Goal: Information Seeking & Learning: Check status

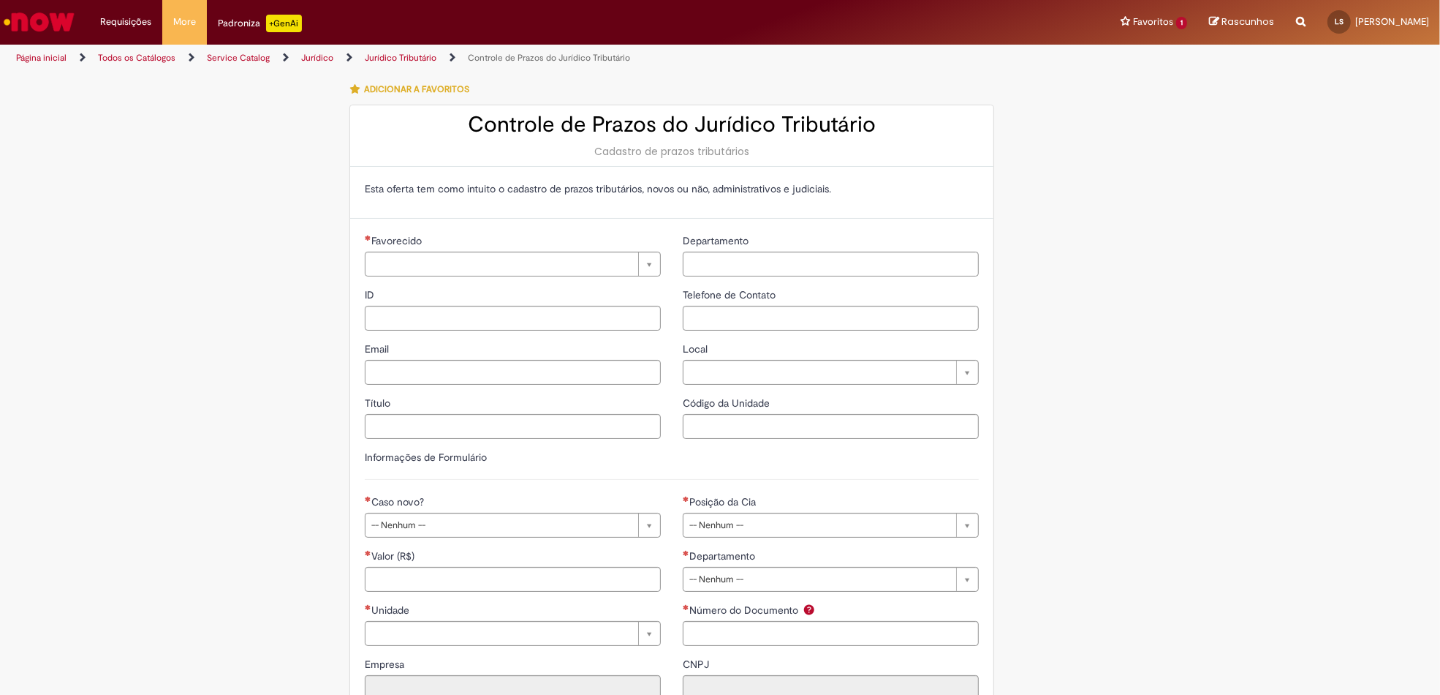
type input "**********"
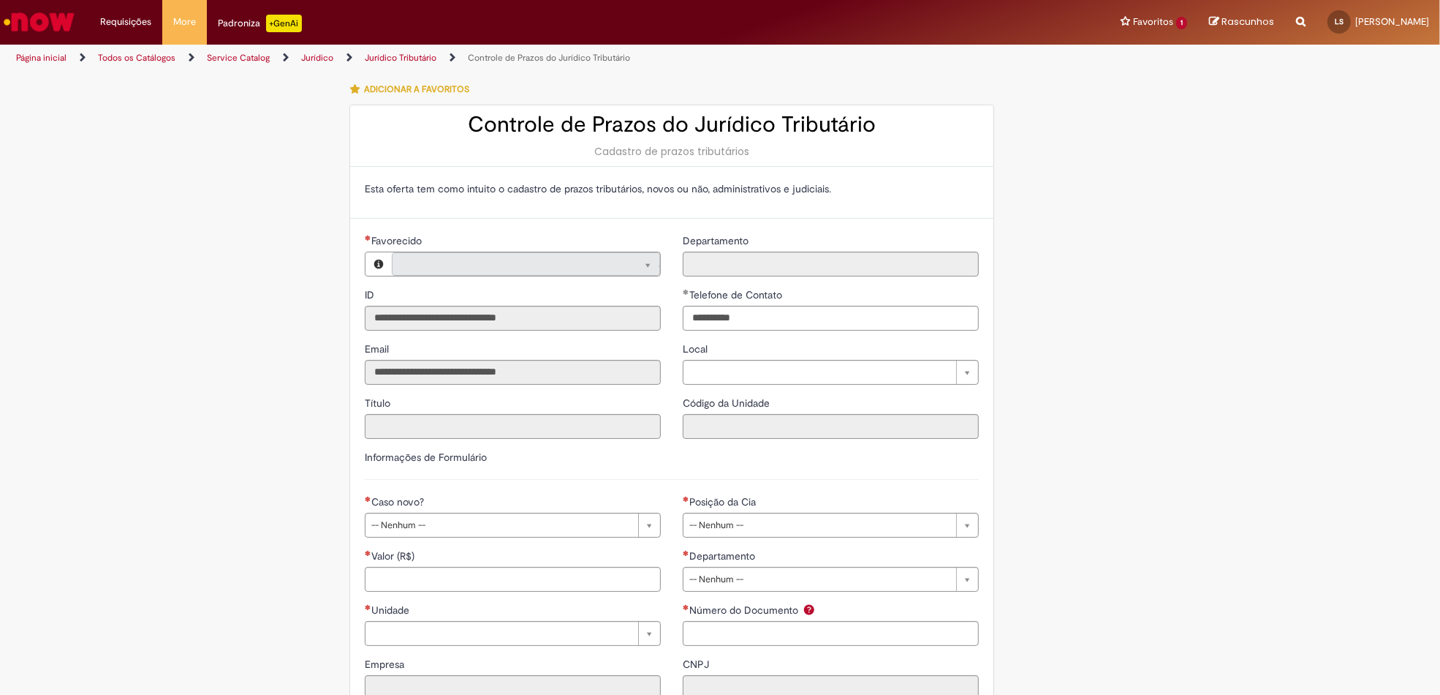
type input "**********"
click at [116, 58] on link "Todos os Catálogos" at bounding box center [136, 58] width 77 height 12
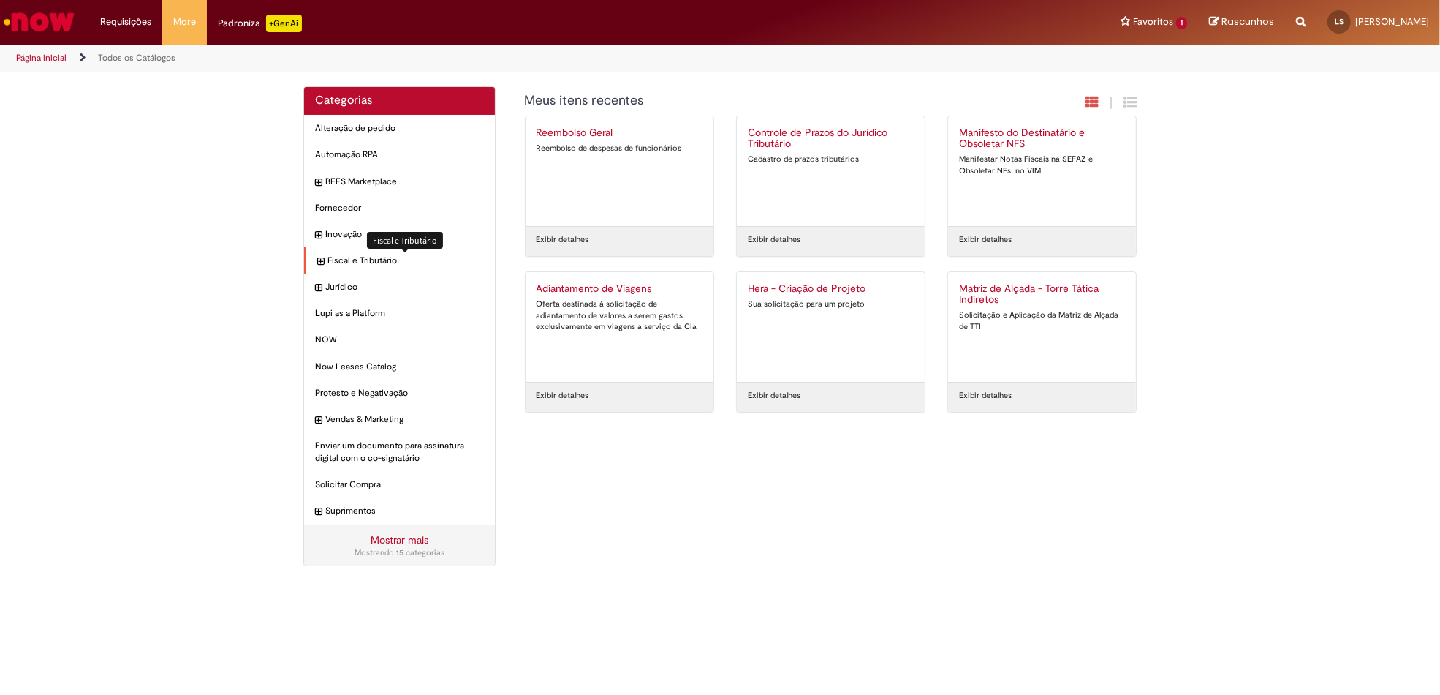
click at [361, 257] on span "Fiscal e Tributário Itens" at bounding box center [406, 260] width 156 height 12
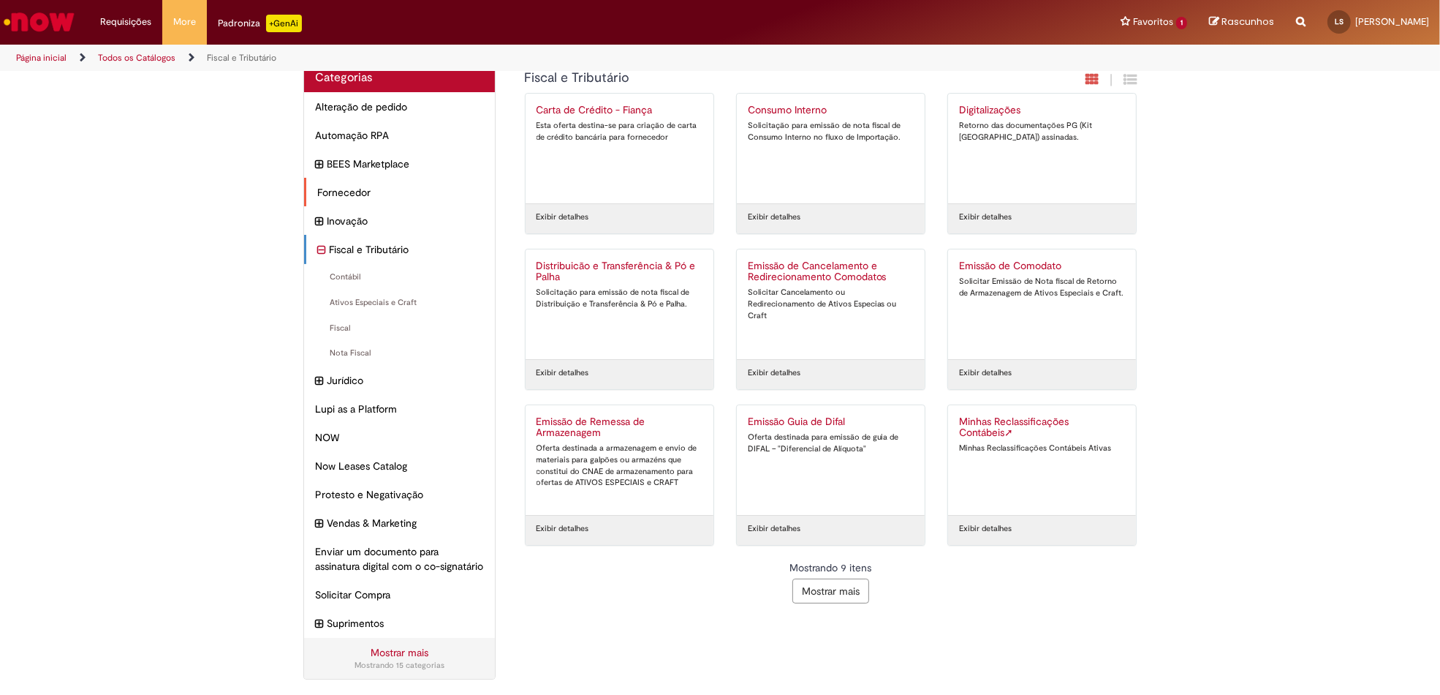
scroll to position [38, 0]
click at [352, 401] on span "Lupi as a Platform Itens" at bounding box center [400, 408] width 167 height 15
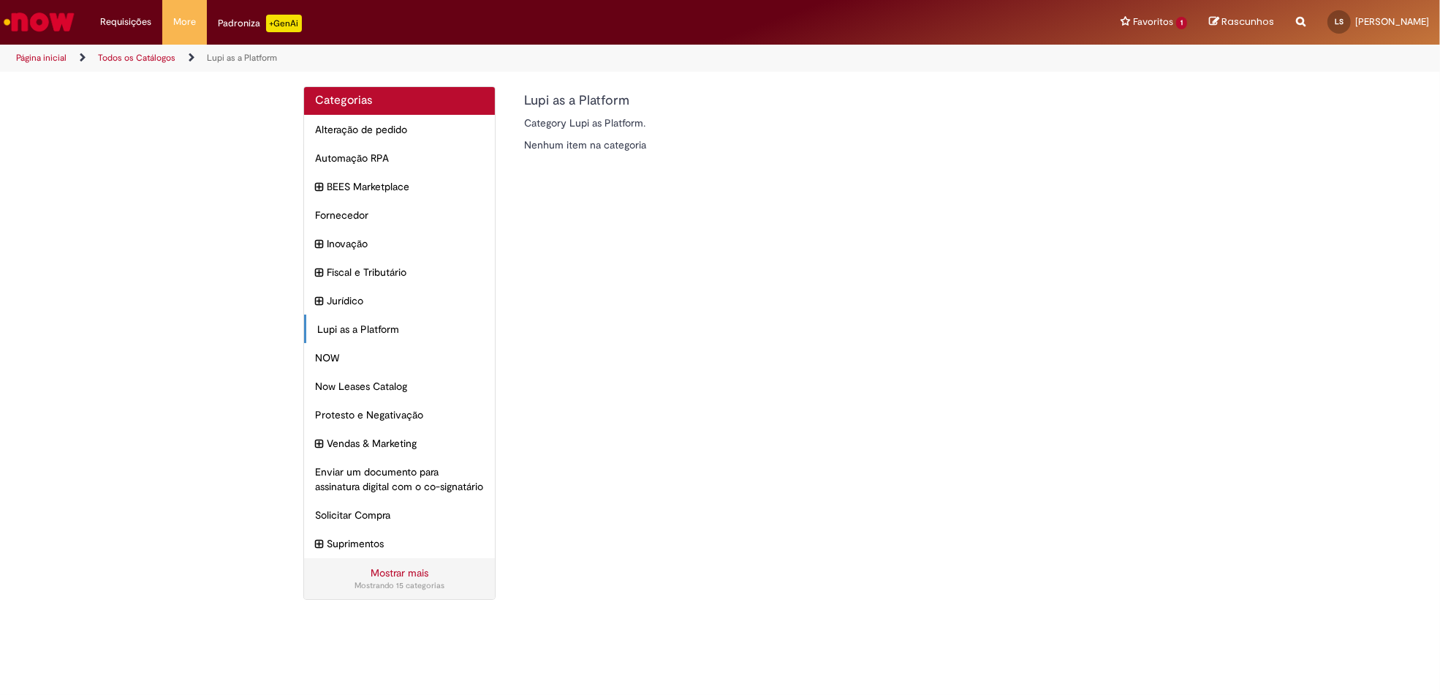
click at [38, 10] on img "Ir para a Homepage" at bounding box center [38, 21] width 75 height 29
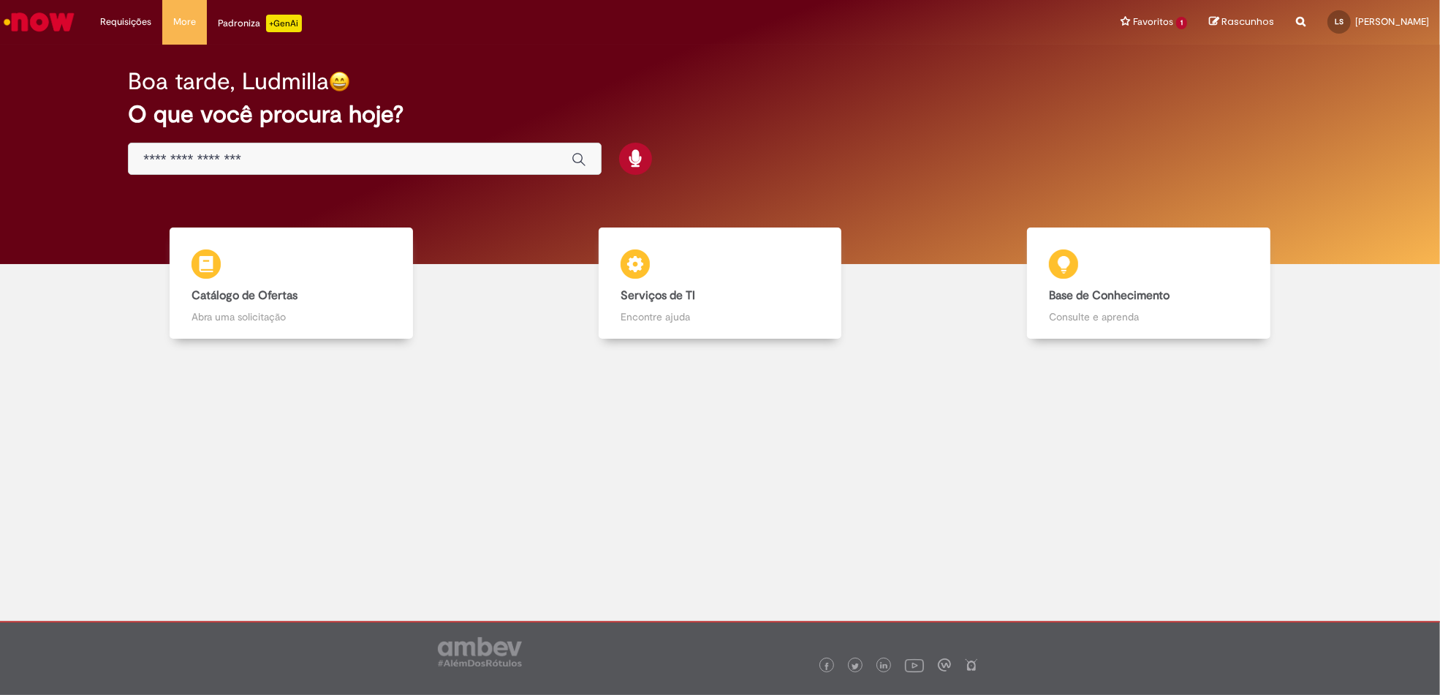
click at [298, 148] on div "Global" at bounding box center [365, 159] width 474 height 33
click at [277, 155] on input "Basta digitar aqui" at bounding box center [350, 159] width 414 height 17
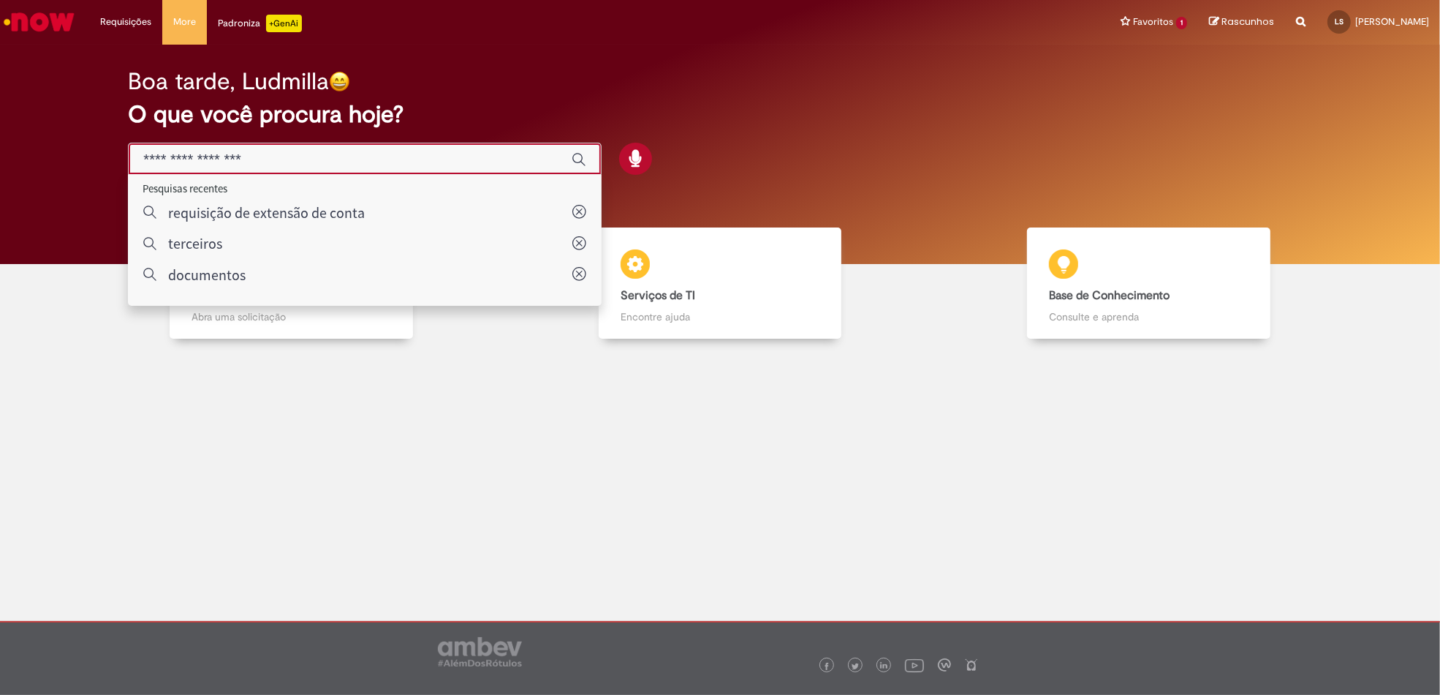
type input "*"
type input "**********"
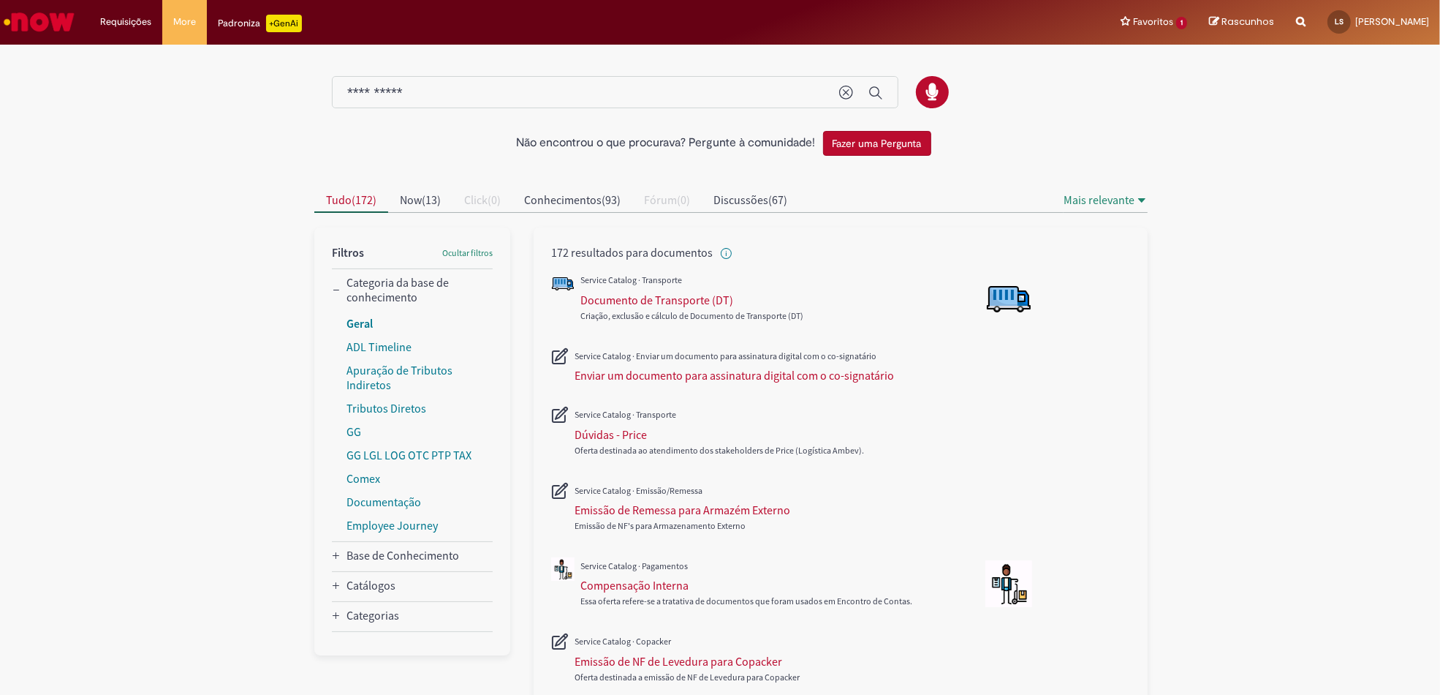
click at [357, 321] on link "Geral" at bounding box center [360, 323] width 26 height 15
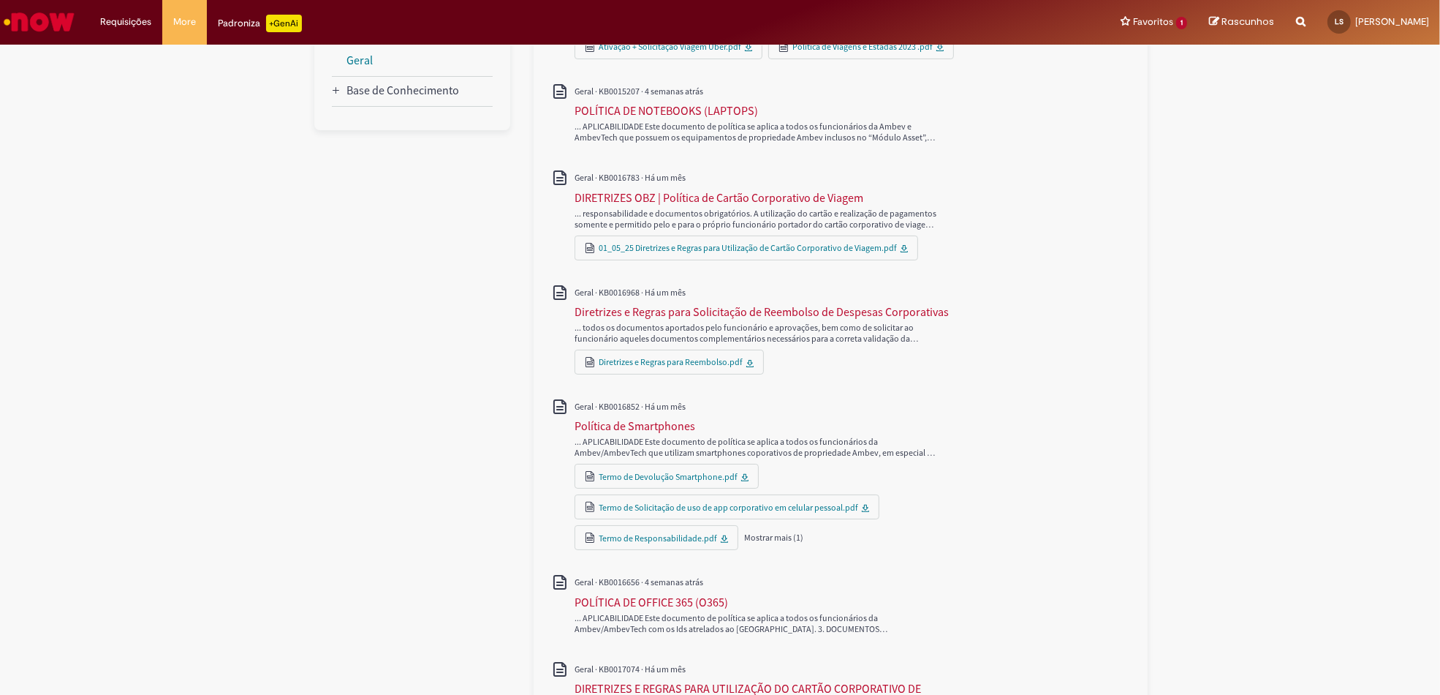
scroll to position [97, 0]
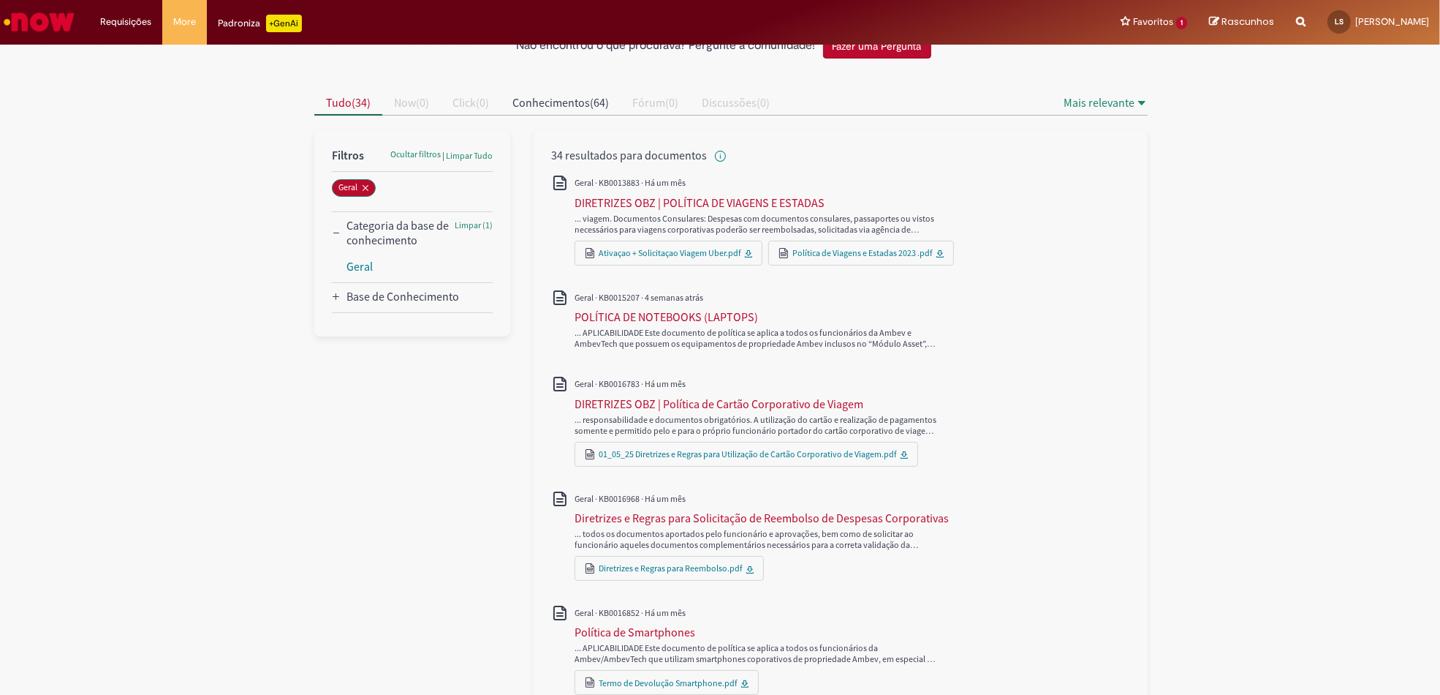
click at [358, 290] on Conhecimento_facet_category "Base de Conhecimento" at bounding box center [403, 296] width 113 height 15
click at [353, 179] on button "Geral" at bounding box center [354, 188] width 44 height 18
click at [355, 101] on span "34" at bounding box center [361, 102] width 12 height 15
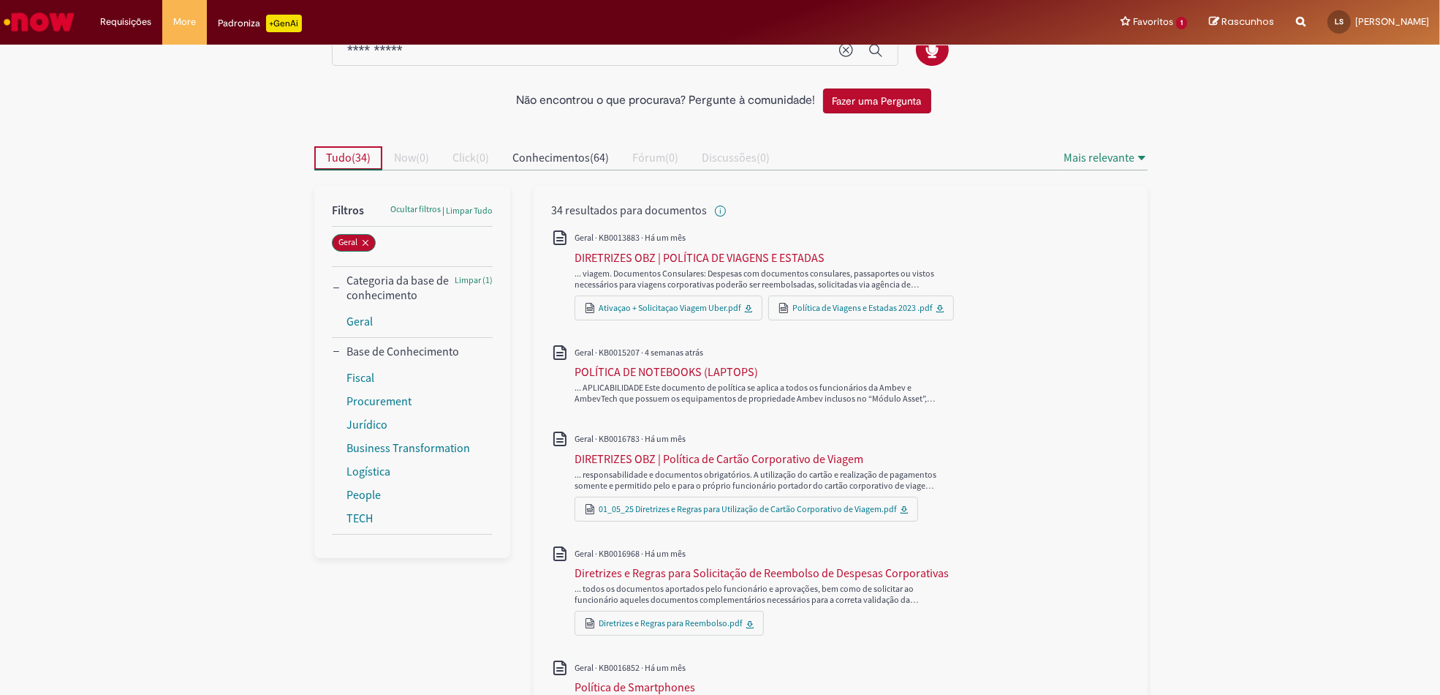
scroll to position [0, 0]
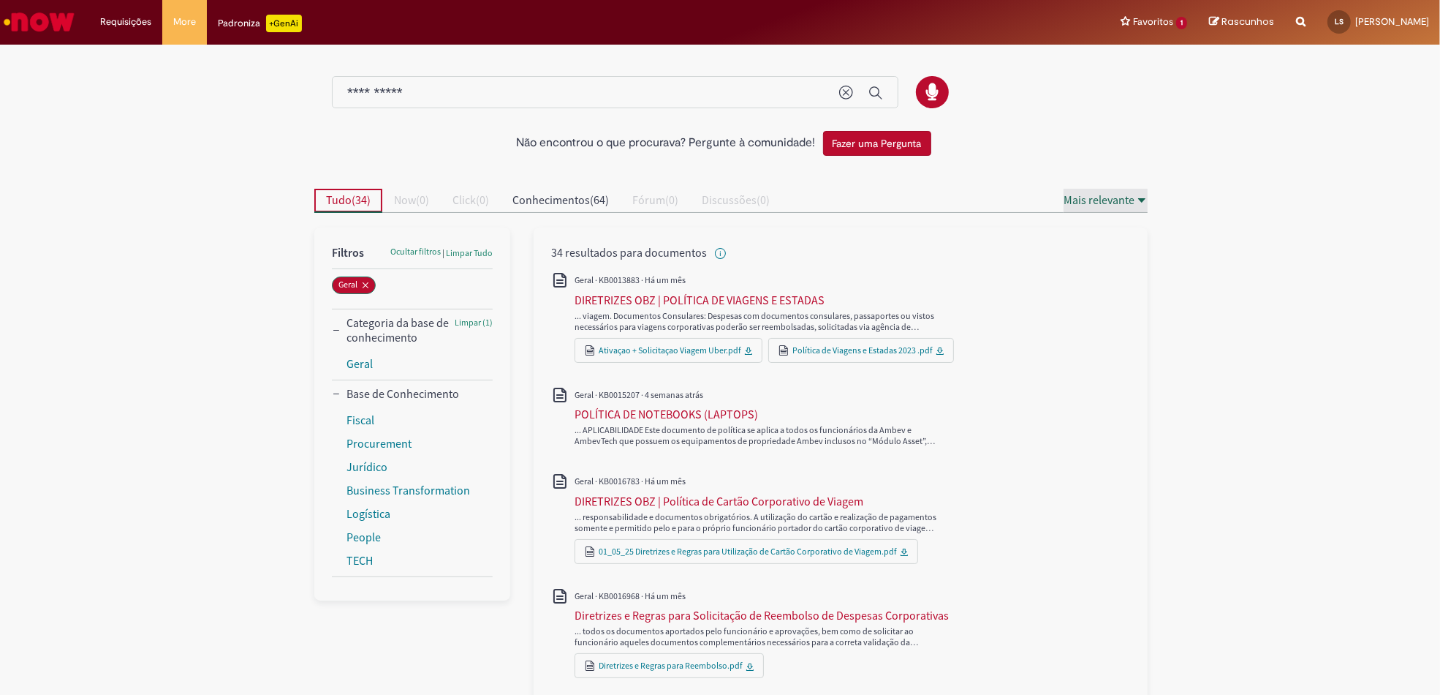
click at [1135, 189] on button "Mais relevante" at bounding box center [1106, 200] width 84 height 23
click at [1104, 248] on div "Mais recente" at bounding box center [1108, 246] width 62 height 15
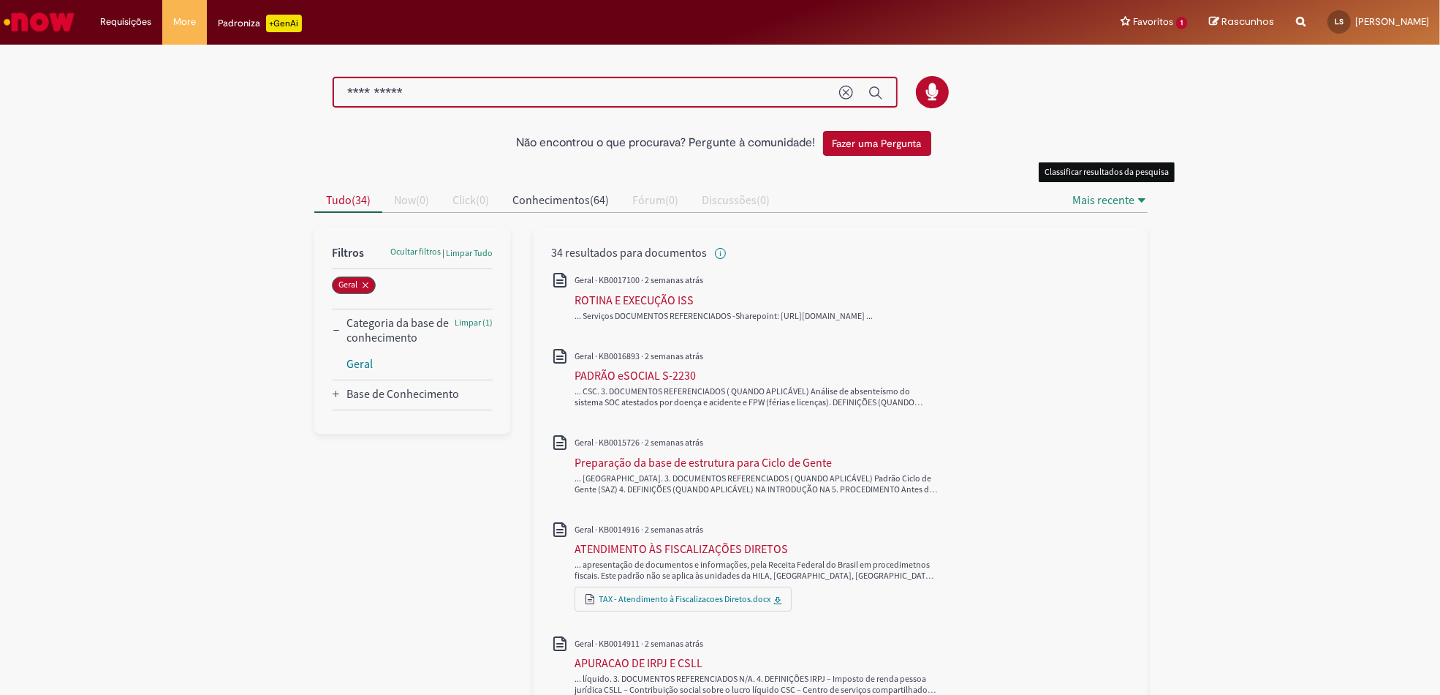
click at [347, 97] on input "**********" at bounding box center [585, 93] width 477 height 17
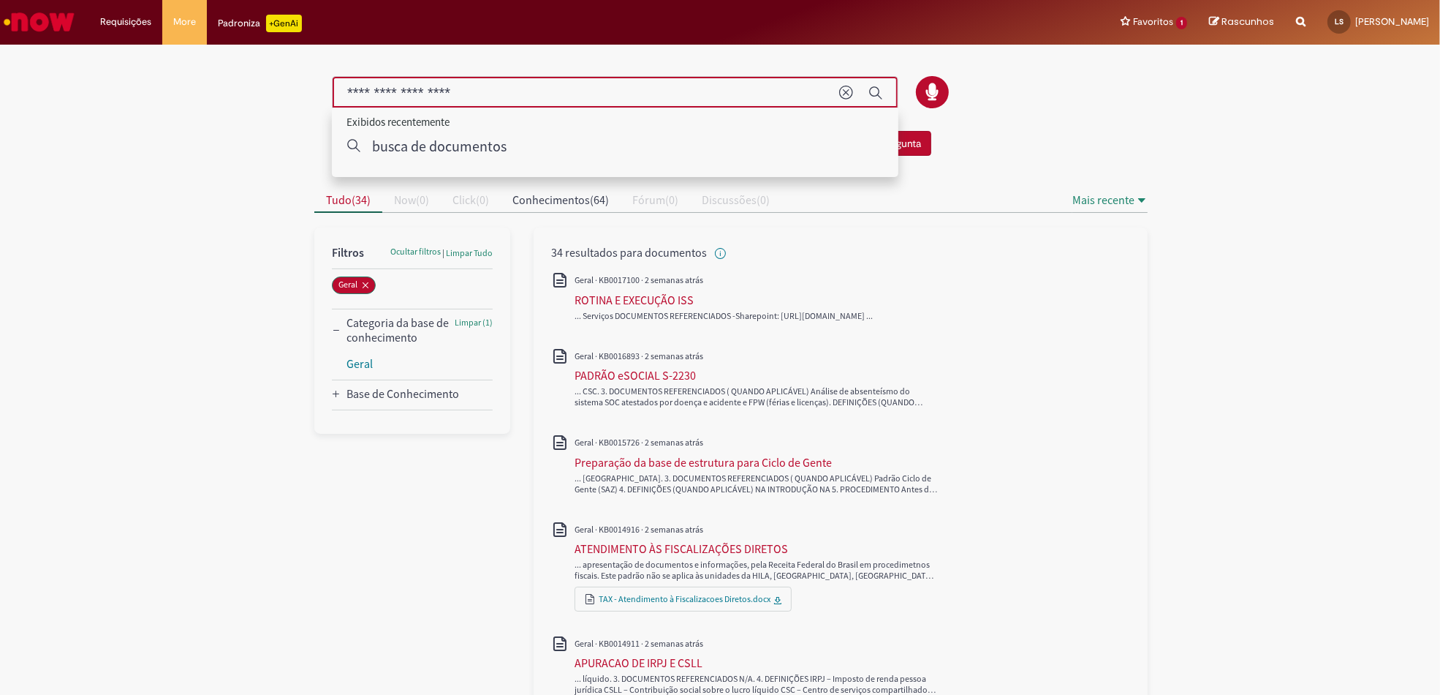
type input "**********"
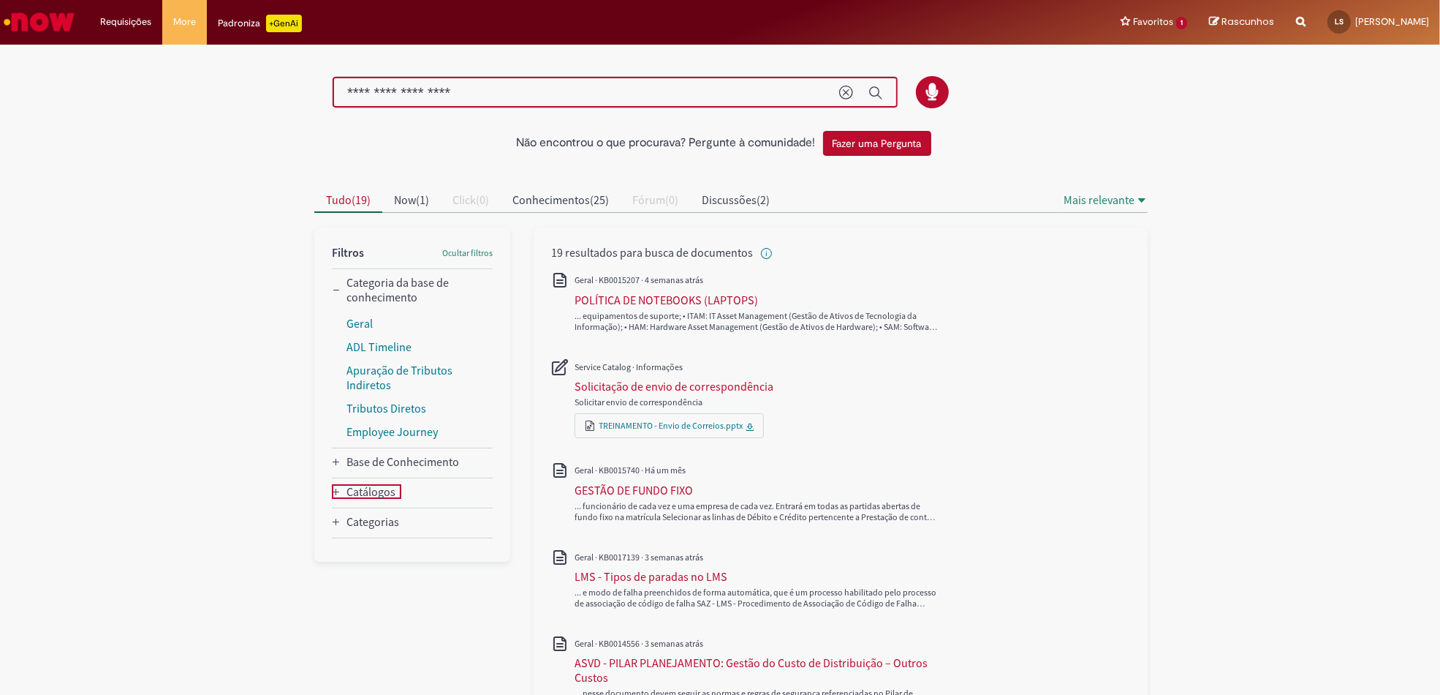
click at [347, 484] on div "Catálogos" at bounding box center [371, 491] width 49 height 15
click at [355, 520] on link "Service Catalog" at bounding box center [385, 517] width 77 height 15
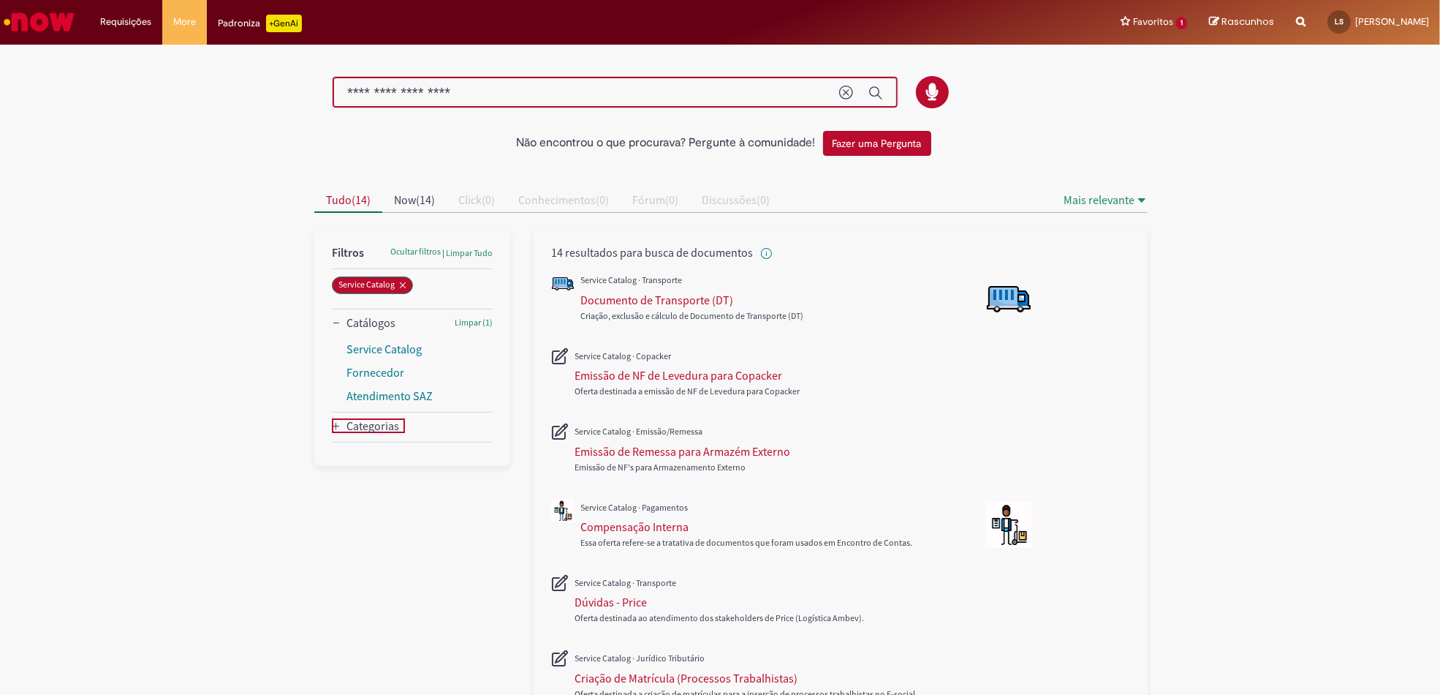
click at [360, 428] on div "Categorias" at bounding box center [373, 425] width 53 height 15
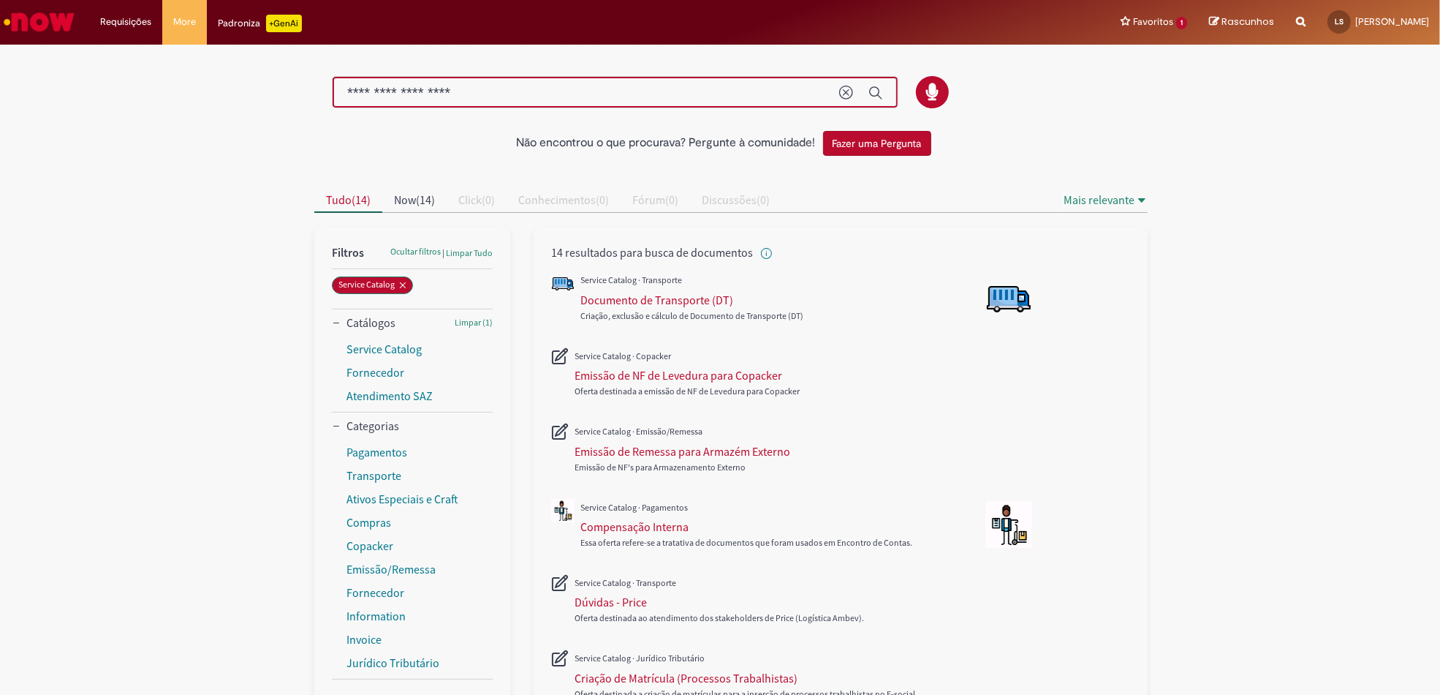
click at [248, 27] on div "Padroniza +GenAi" at bounding box center [260, 24] width 84 height 18
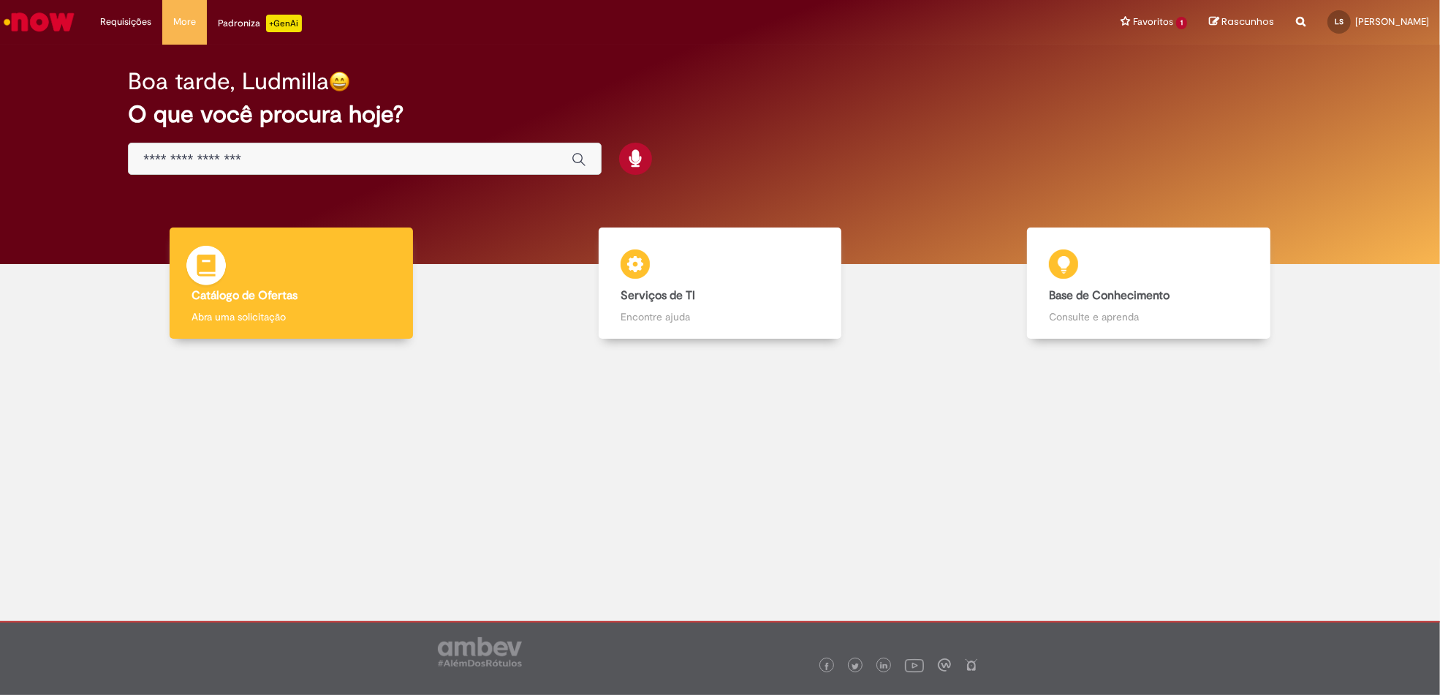
click at [409, 290] on div "Catálogo de Ofertas Catálogo de Ofertas Abra uma solicitação" at bounding box center [291, 283] width 243 height 112
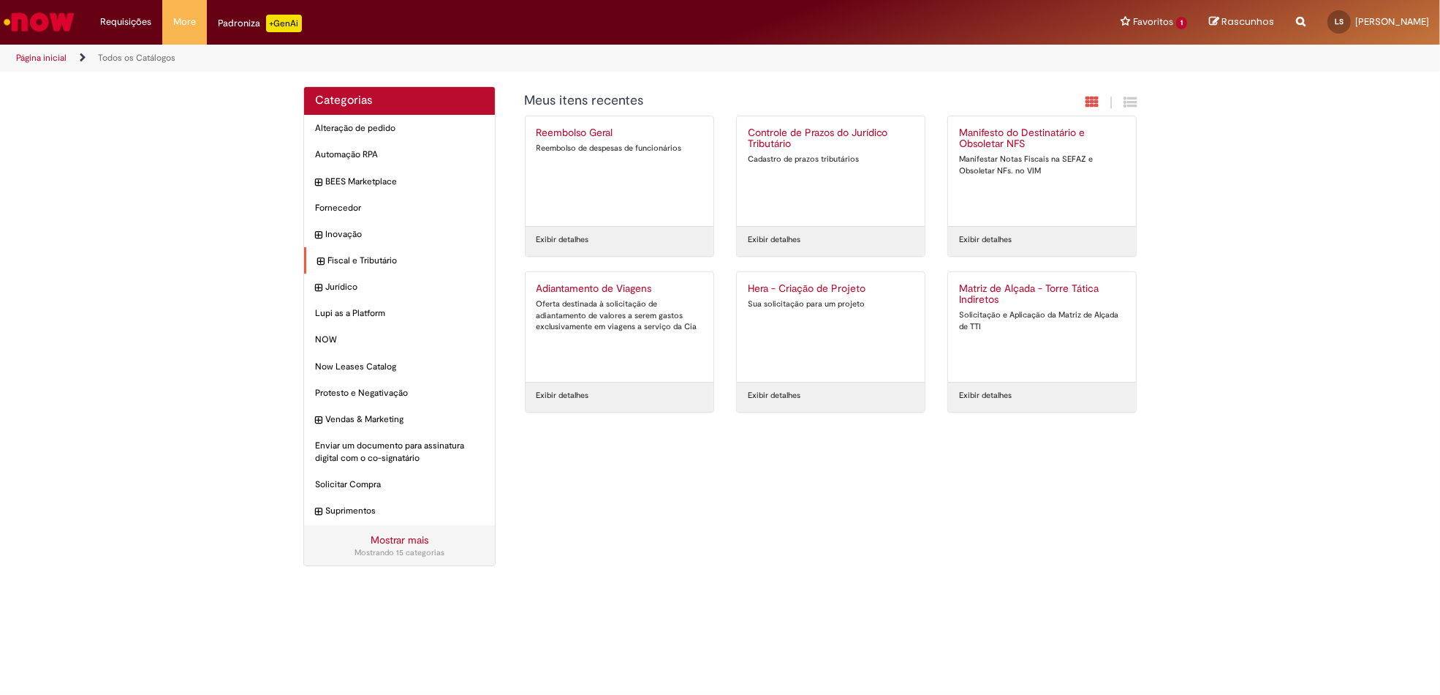
click at [317, 262] on icon "expandir categoria Fiscal e Tributário" at bounding box center [320, 261] width 7 height 15
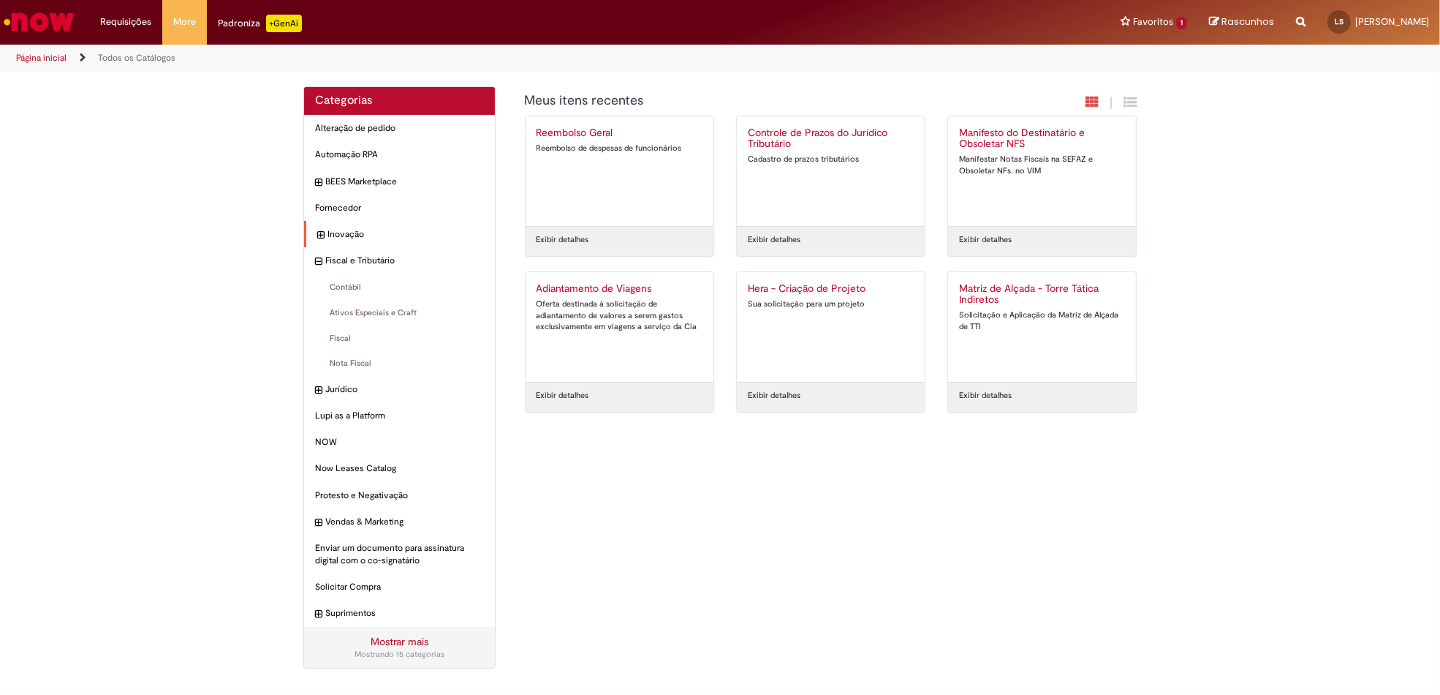
click at [320, 239] on icon "expandir categoria Inovação" at bounding box center [320, 235] width 7 height 15
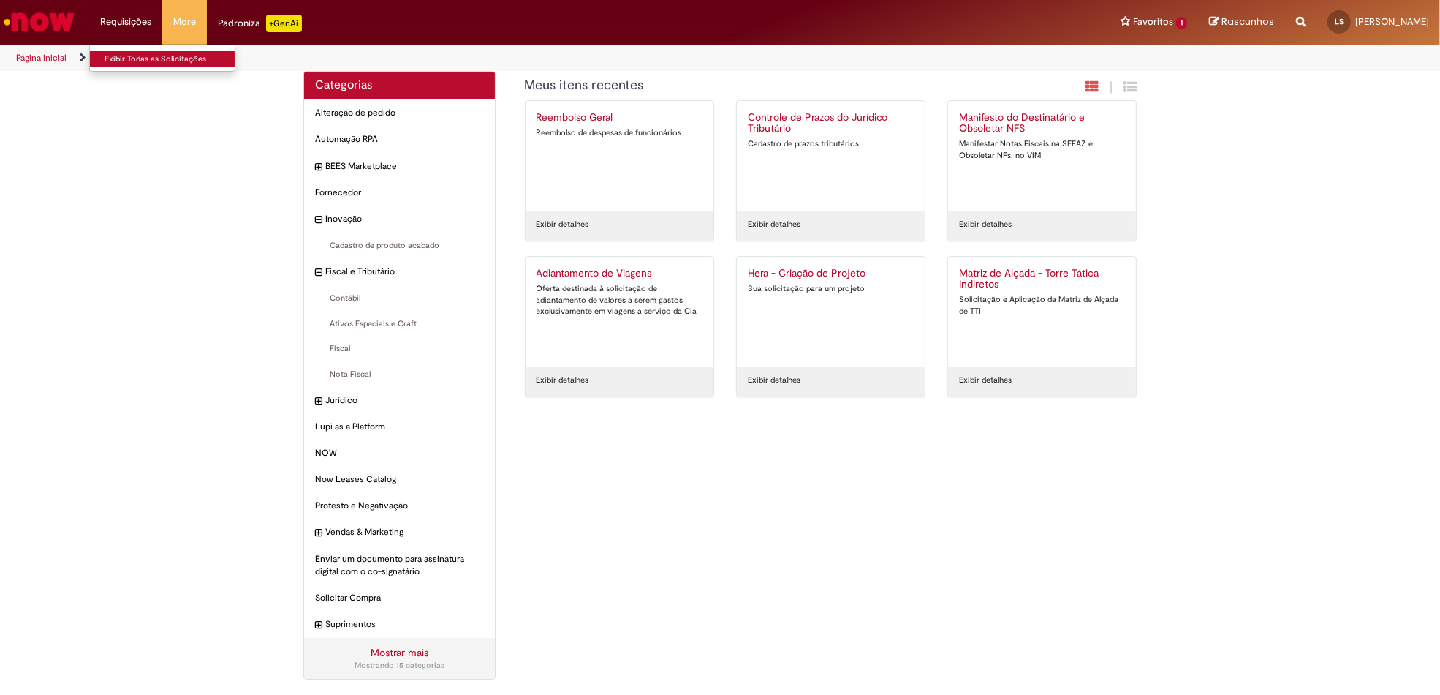
scroll to position [15, 0]
click at [136, 55] on link "Exibir Todas as Solicitações" at bounding box center [170, 59] width 161 height 16
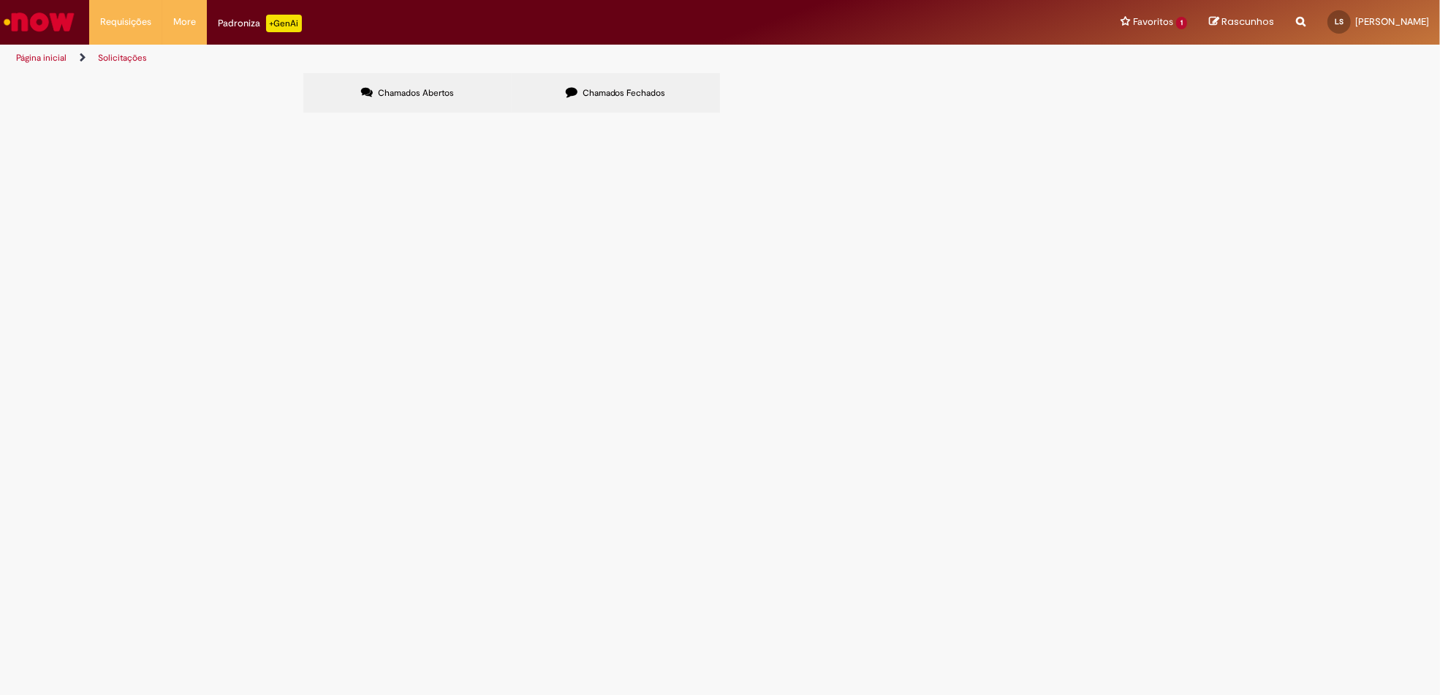
click at [621, 95] on span "Chamados Fechados" at bounding box center [624, 93] width 83 height 12
click at [0, 0] on span "Necessária comprovação da veracidade da compra e venda efetuada, para verificaç…" at bounding box center [0, 0] width 0 height 0
click at [0, 0] on span "09/11/2023 15:26:37" at bounding box center [0, 0] width 0 height 0
click at [0, 0] on span "Necessária comprovação da veracidade da compra e venda efetuada, para verificaç…" at bounding box center [0, 0] width 0 height 0
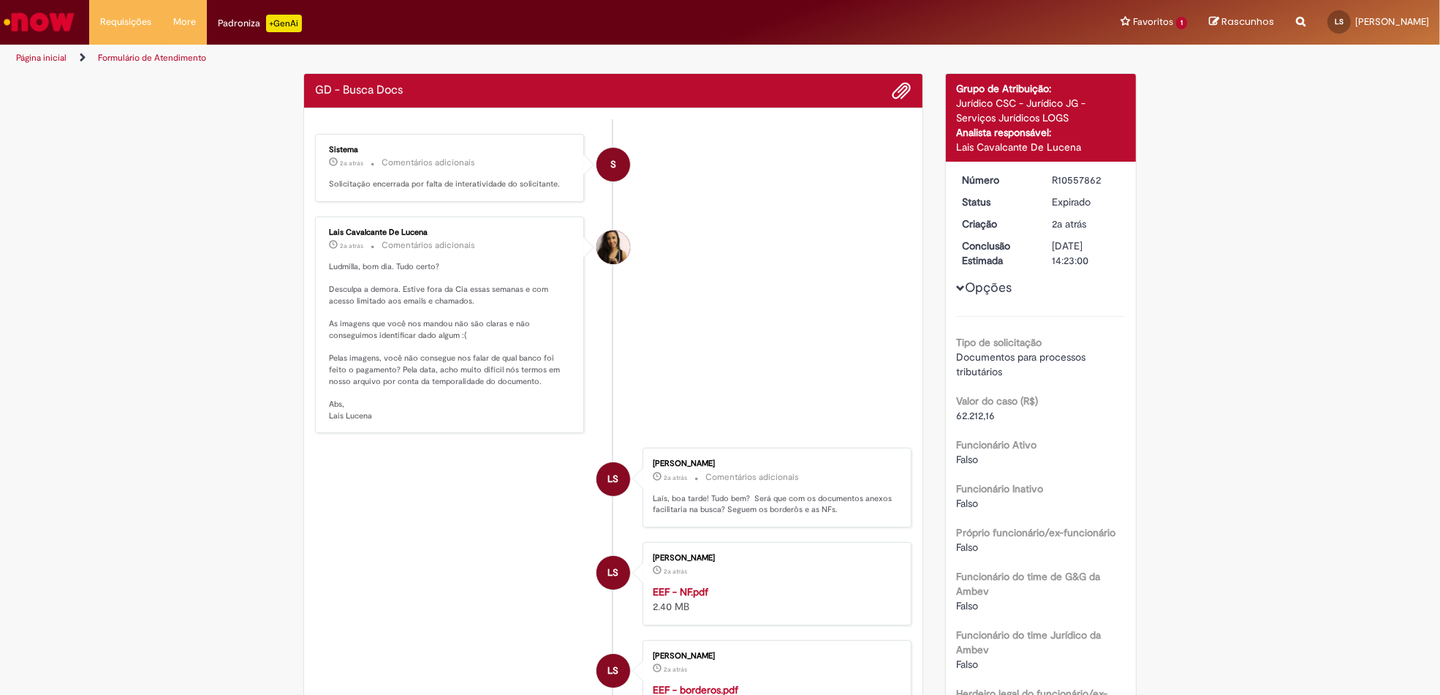
click at [434, 281] on p "Ludmilla, bom dia. Tudo certo? Desculpa a demora. Estive fora da Cia essas sema…" at bounding box center [450, 341] width 243 height 161
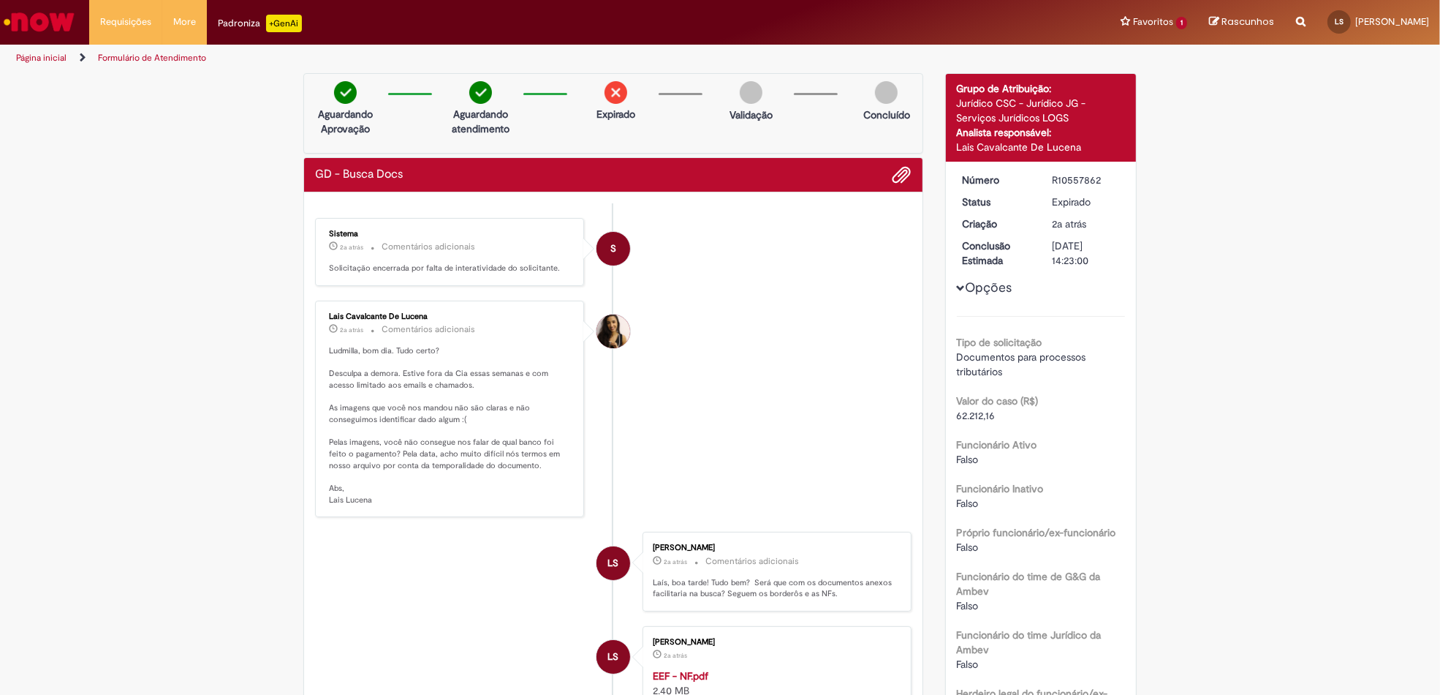
click at [385, 178] on h2 "GD - Busca Docs" at bounding box center [359, 174] width 88 height 13
click at [384, 173] on h2 "GD - Busca Docs" at bounding box center [359, 174] width 88 height 13
copy div "GD - Busca Docs Enviar S"
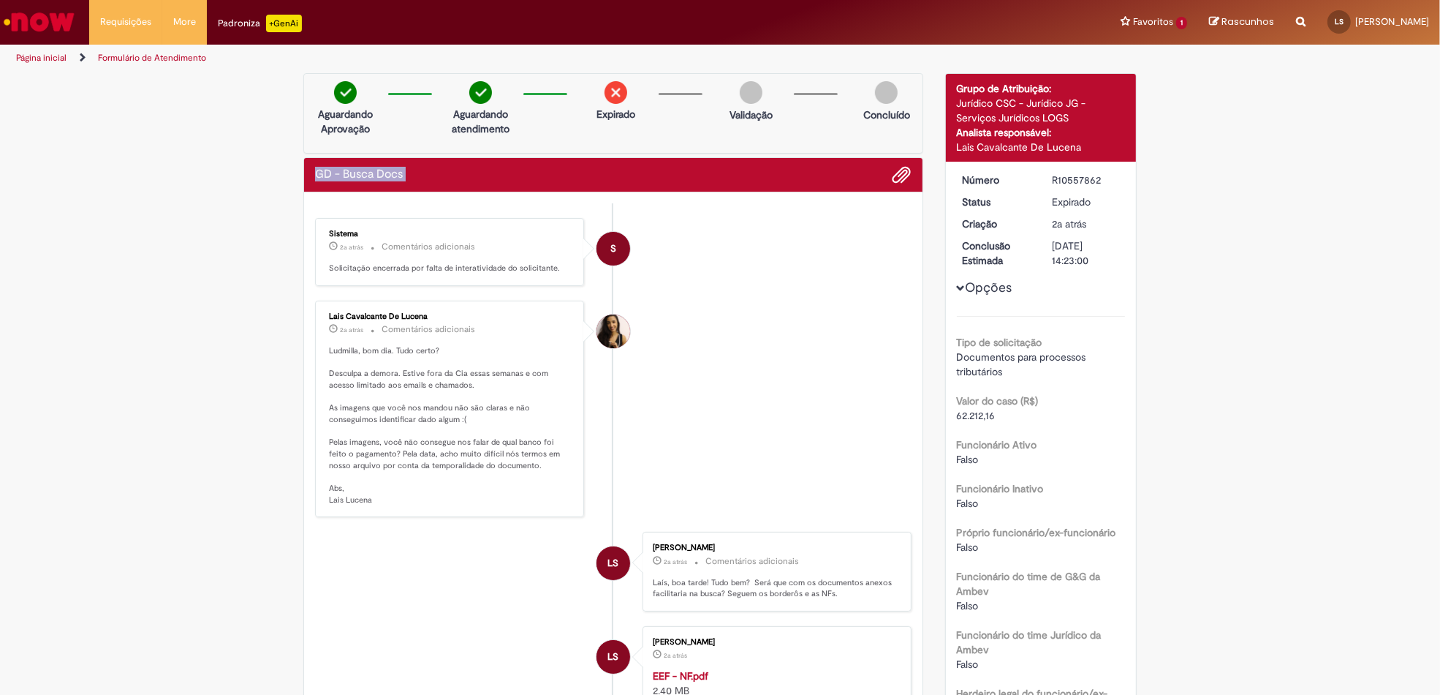
click at [38, 19] on img "Ir para a Homepage" at bounding box center [38, 21] width 75 height 29
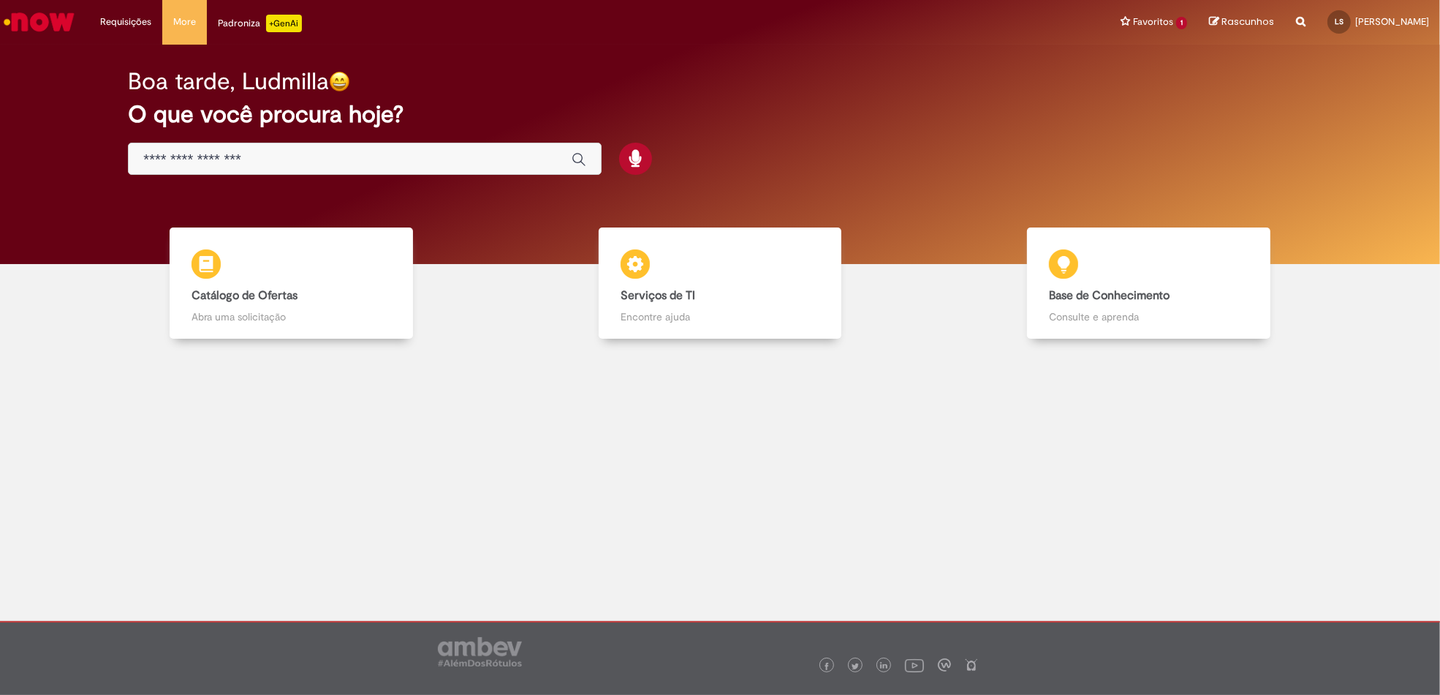
click at [407, 144] on div "Global" at bounding box center [365, 159] width 474 height 33
click at [387, 152] on input "Basta digitar aqui" at bounding box center [350, 159] width 414 height 17
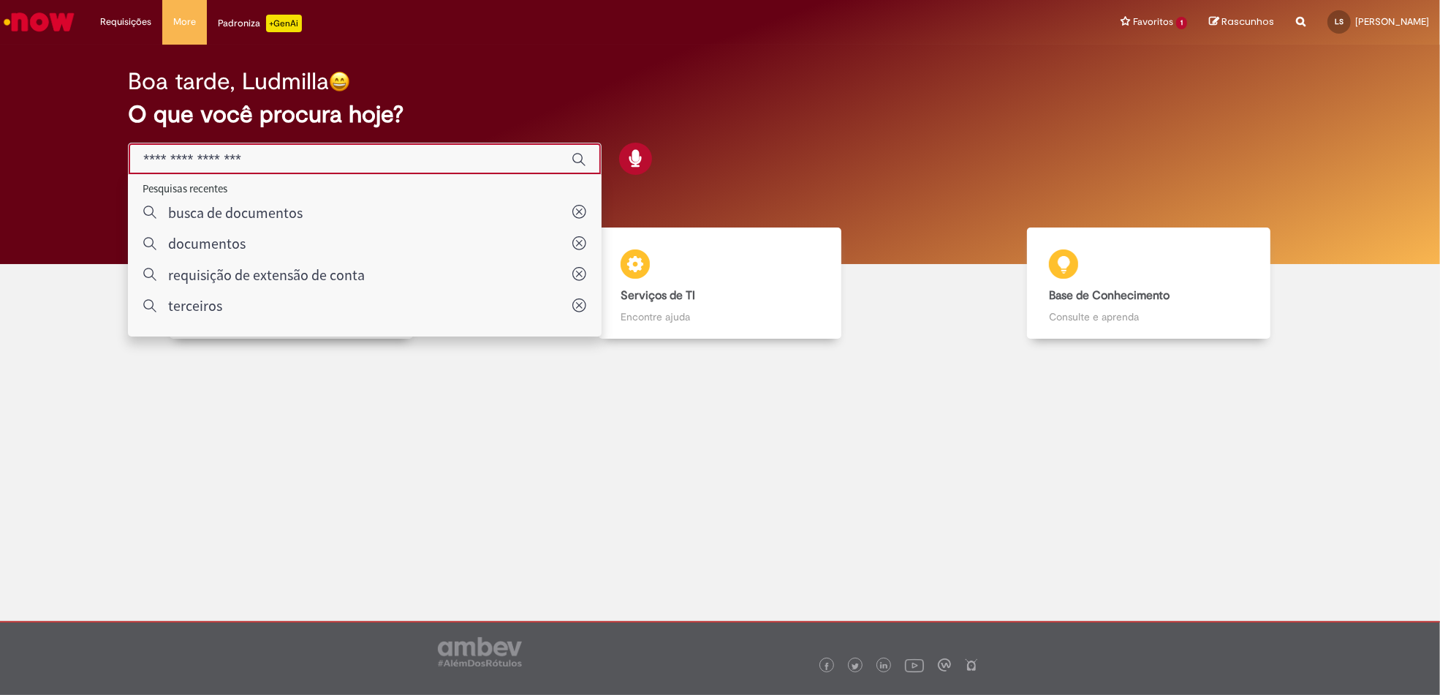
paste input "**********"
type input "**********"
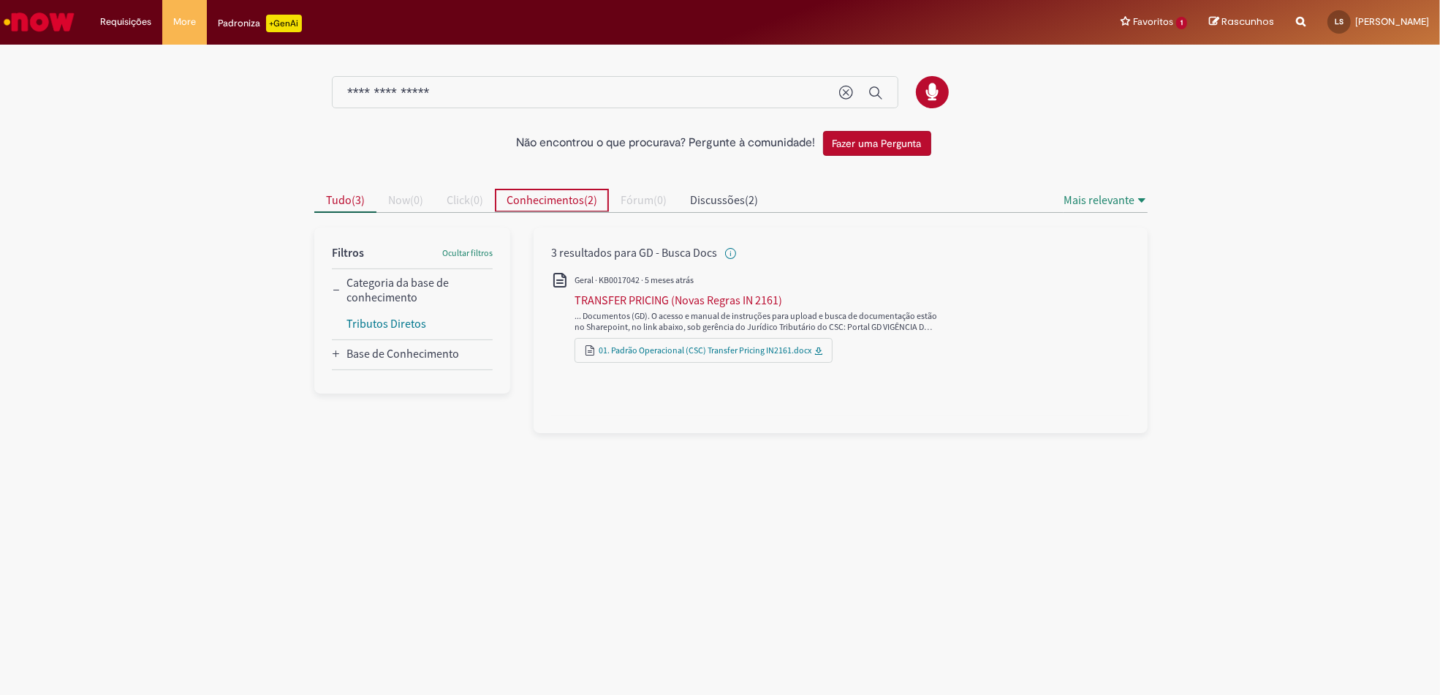
click at [590, 211] on button "Conhecimentos ( 2 )" at bounding box center [552, 200] width 114 height 23
click at [753, 205] on span "Discussões ( 2 )" at bounding box center [724, 199] width 68 height 15
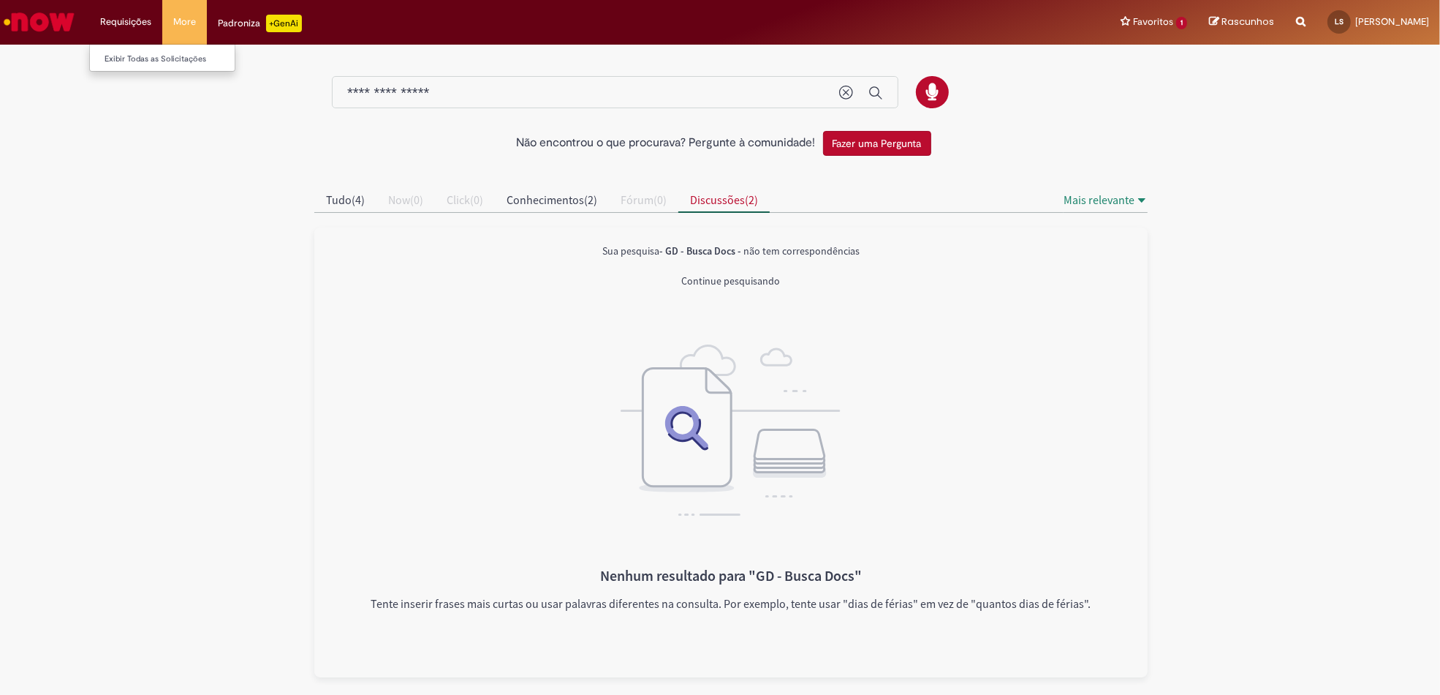
click at [145, 23] on li "Requisições Exibir Todas as Solicitações" at bounding box center [125, 22] width 73 height 44
click at [21, 15] on img "Ir para a Homepage" at bounding box center [38, 21] width 75 height 29
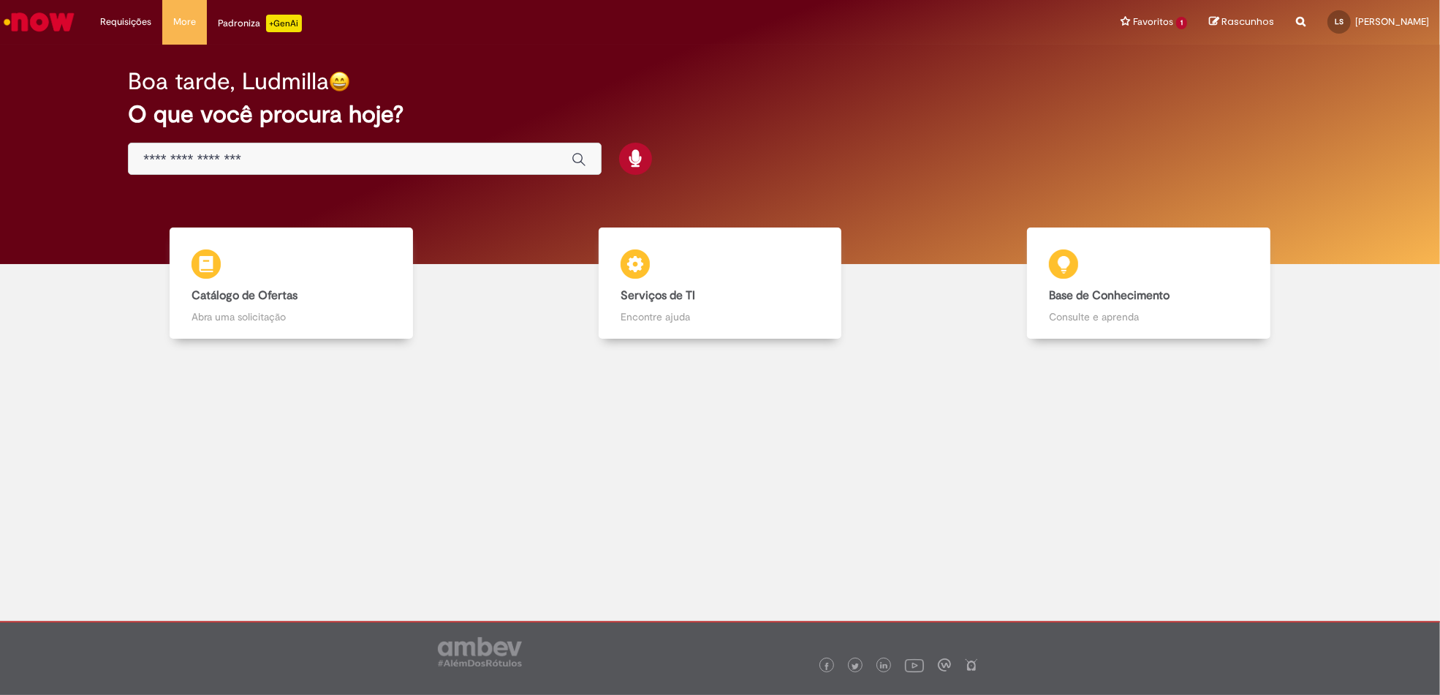
click at [403, 161] on input "Basta digitar aqui" at bounding box center [350, 159] width 414 height 17
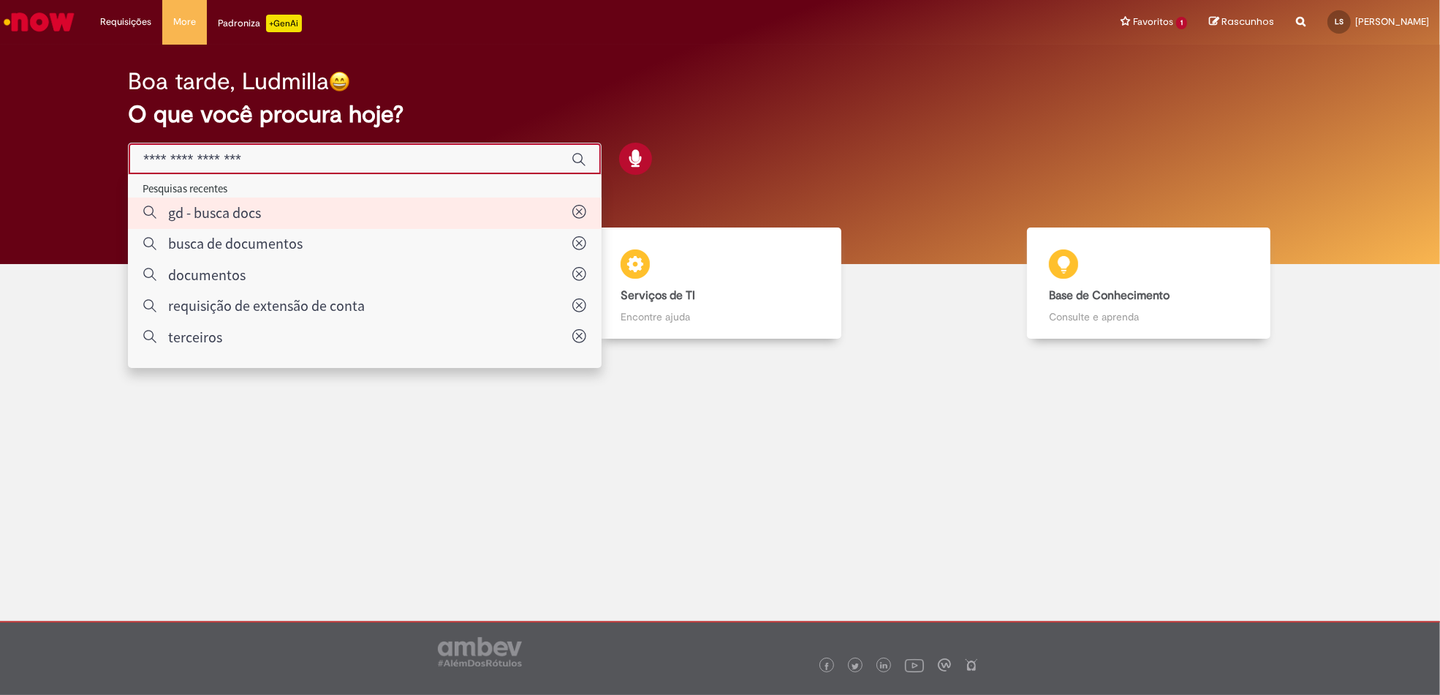
type input "**********"
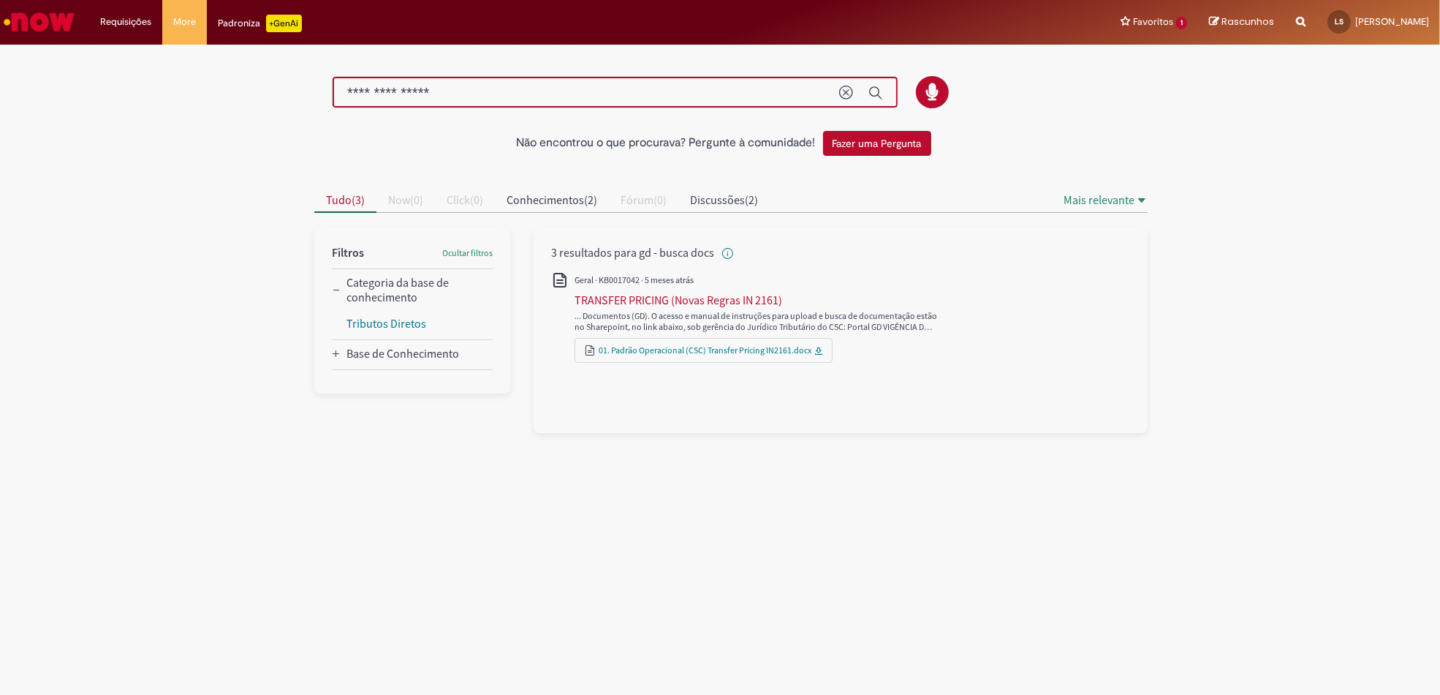
drag, startPoint x: 491, startPoint y: 93, endPoint x: 374, endPoint y: 102, distance: 118.1
click at [374, 102] on div "**********" at bounding box center [615, 92] width 567 height 33
click at [377, 94] on input "**" at bounding box center [585, 93] width 477 height 17
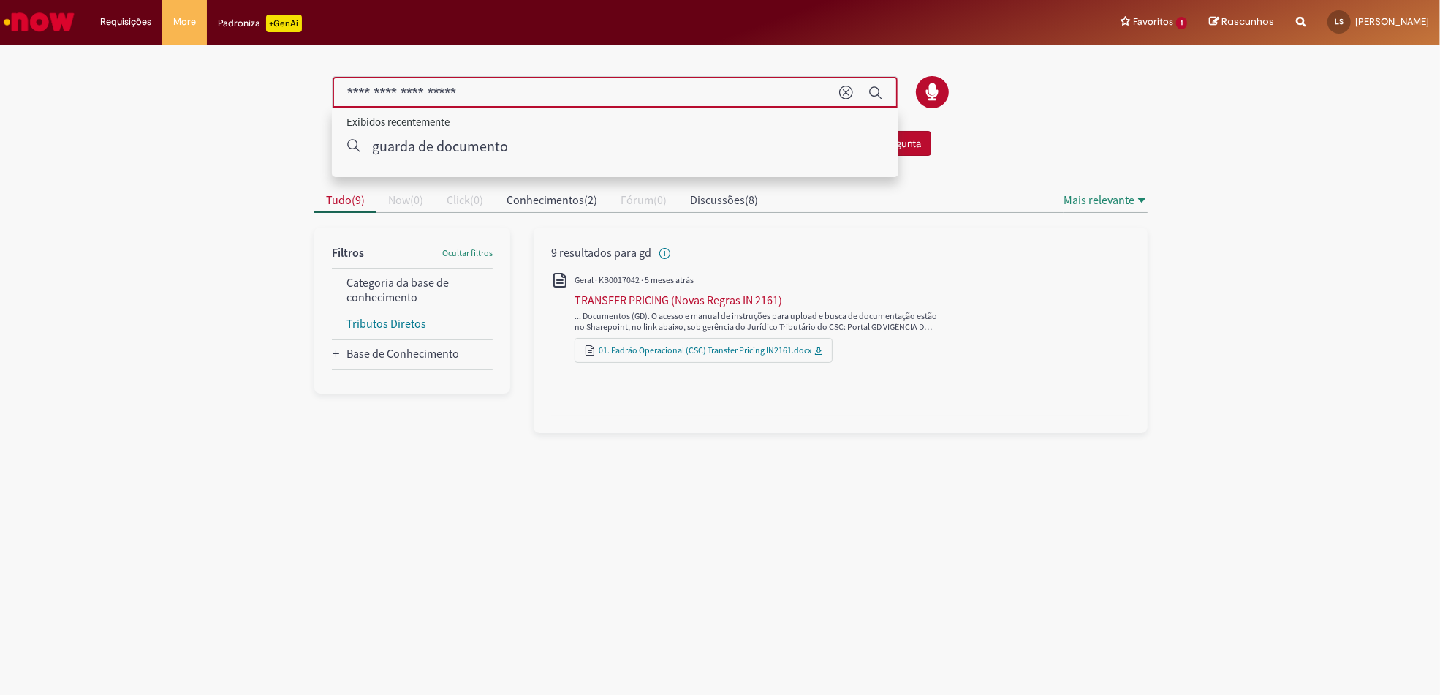
type input "**********"
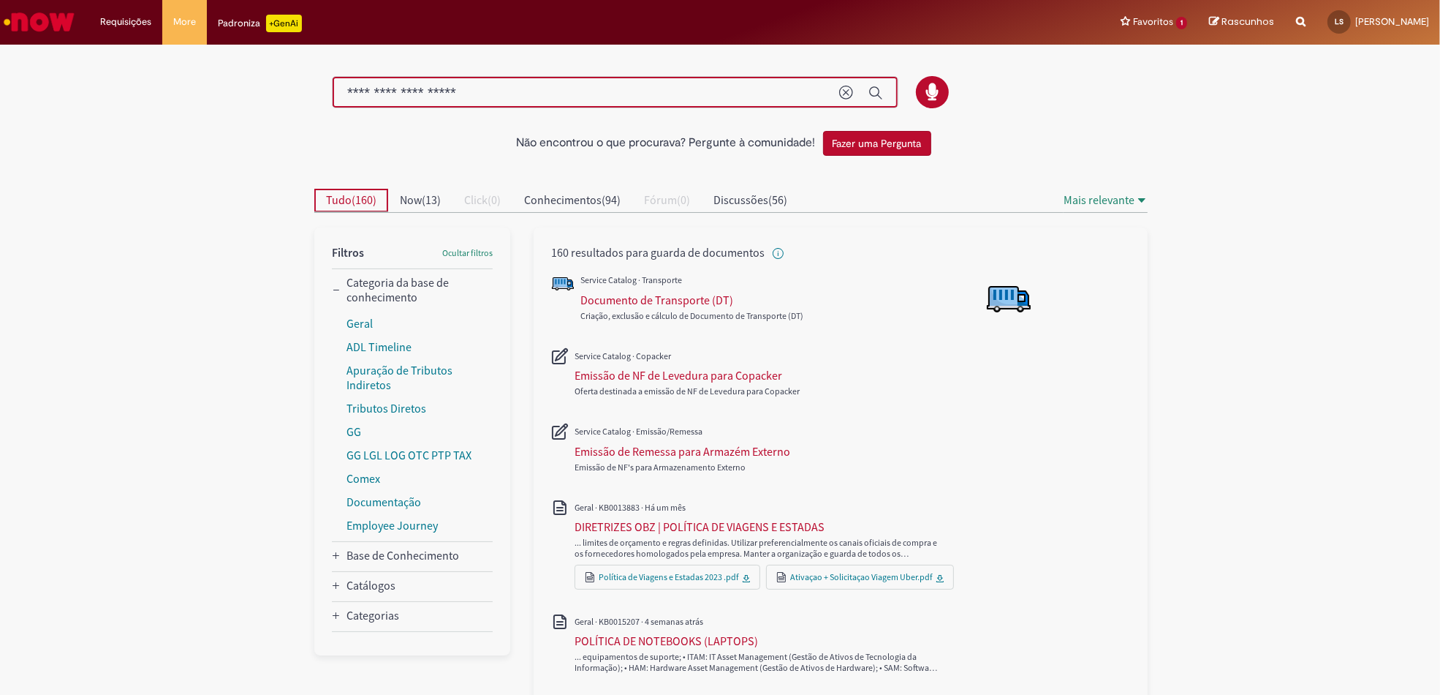
click at [347, 193] on span "Tudo ( 160 )" at bounding box center [351, 199] width 50 height 15
click at [31, 18] on img "Ir para a Homepage" at bounding box center [38, 21] width 75 height 29
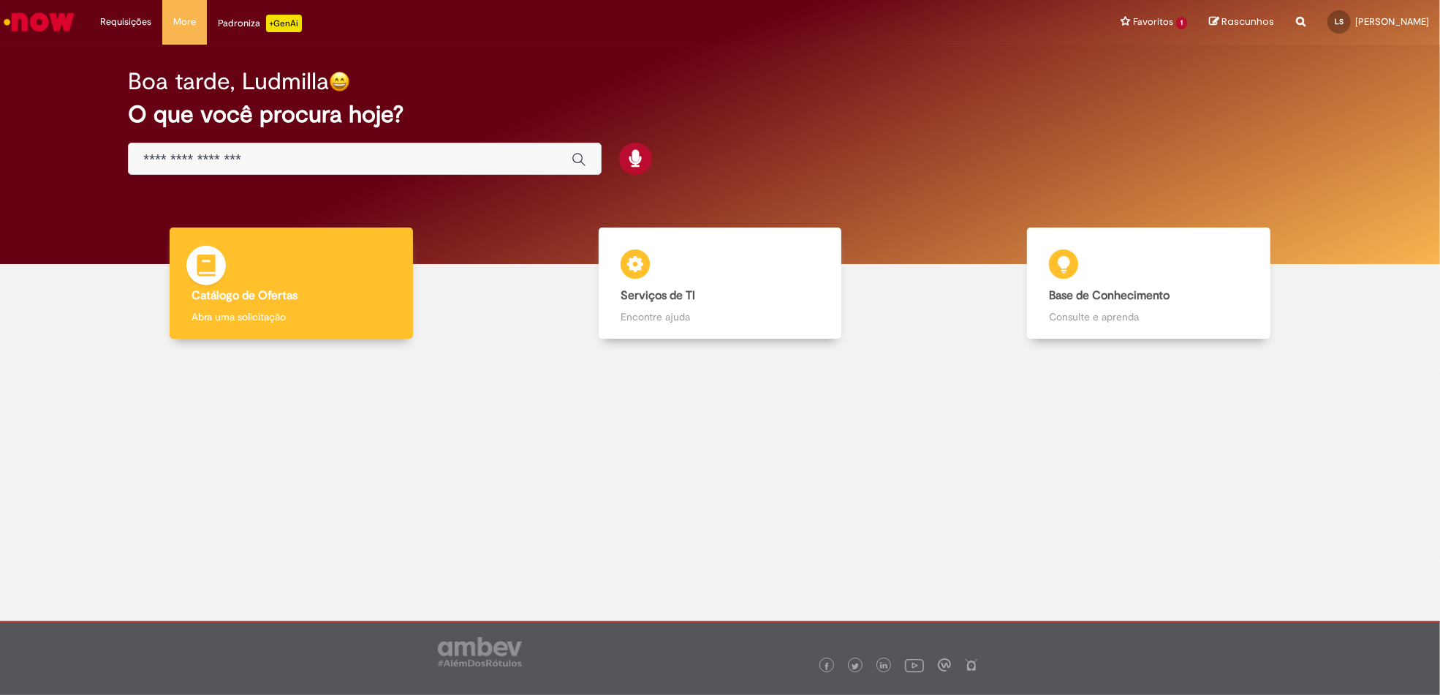
click at [270, 288] on b "Catálogo de Ofertas" at bounding box center [245, 295] width 106 height 15
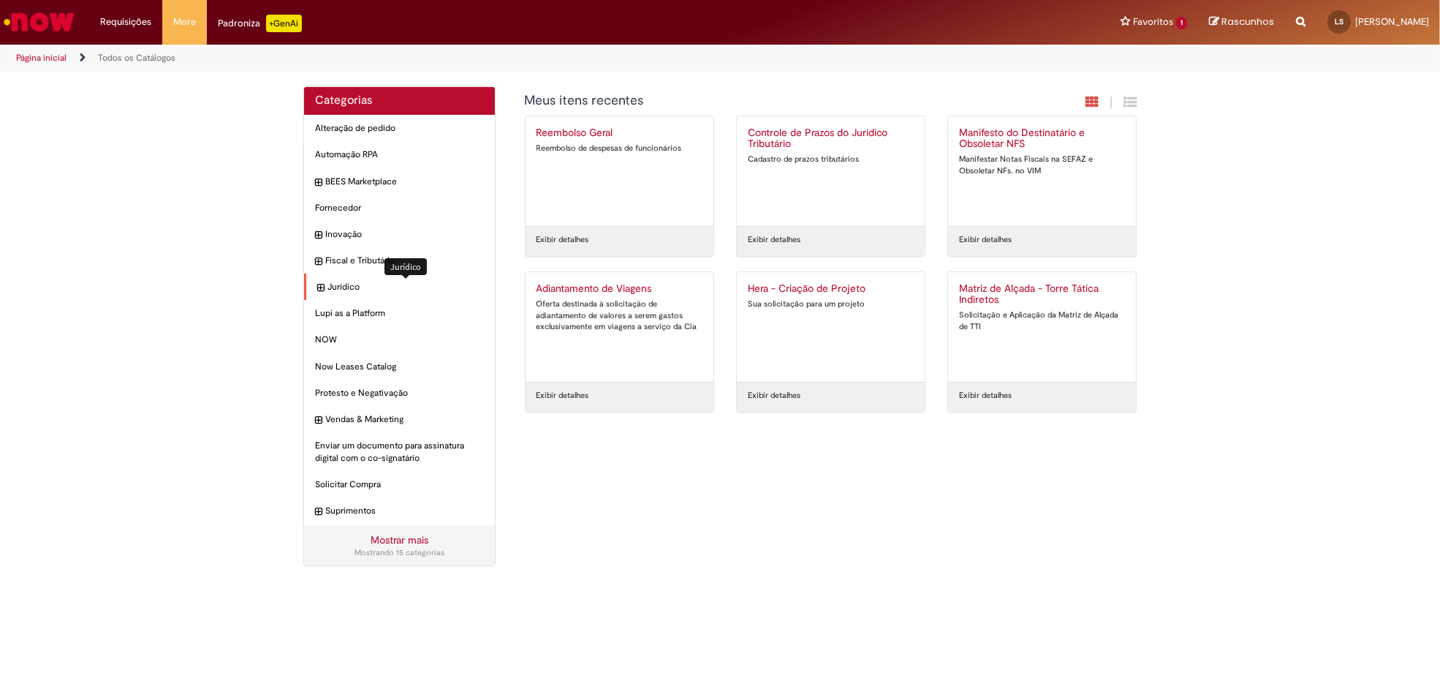
click at [334, 284] on span "Jurídico Itens" at bounding box center [406, 287] width 156 height 12
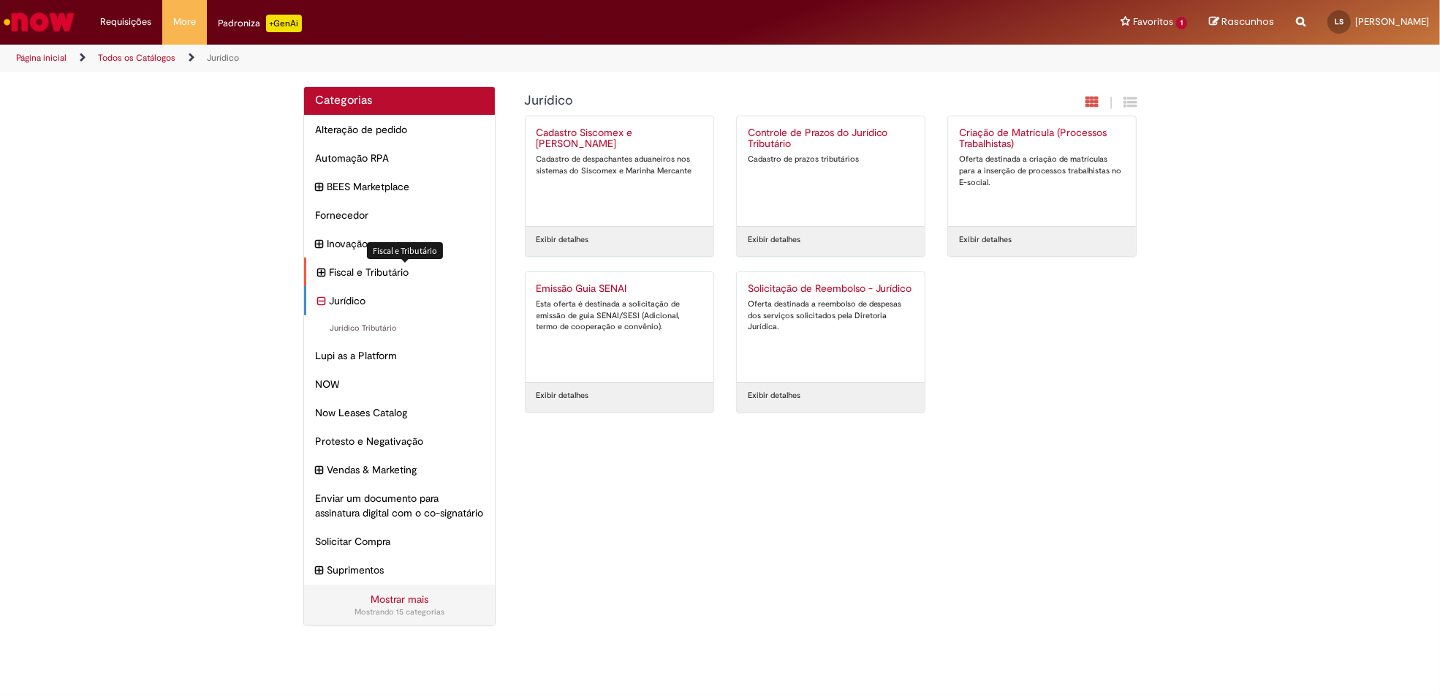
click at [332, 271] on span "Fiscal e Tributário Itens" at bounding box center [406, 272] width 155 height 15
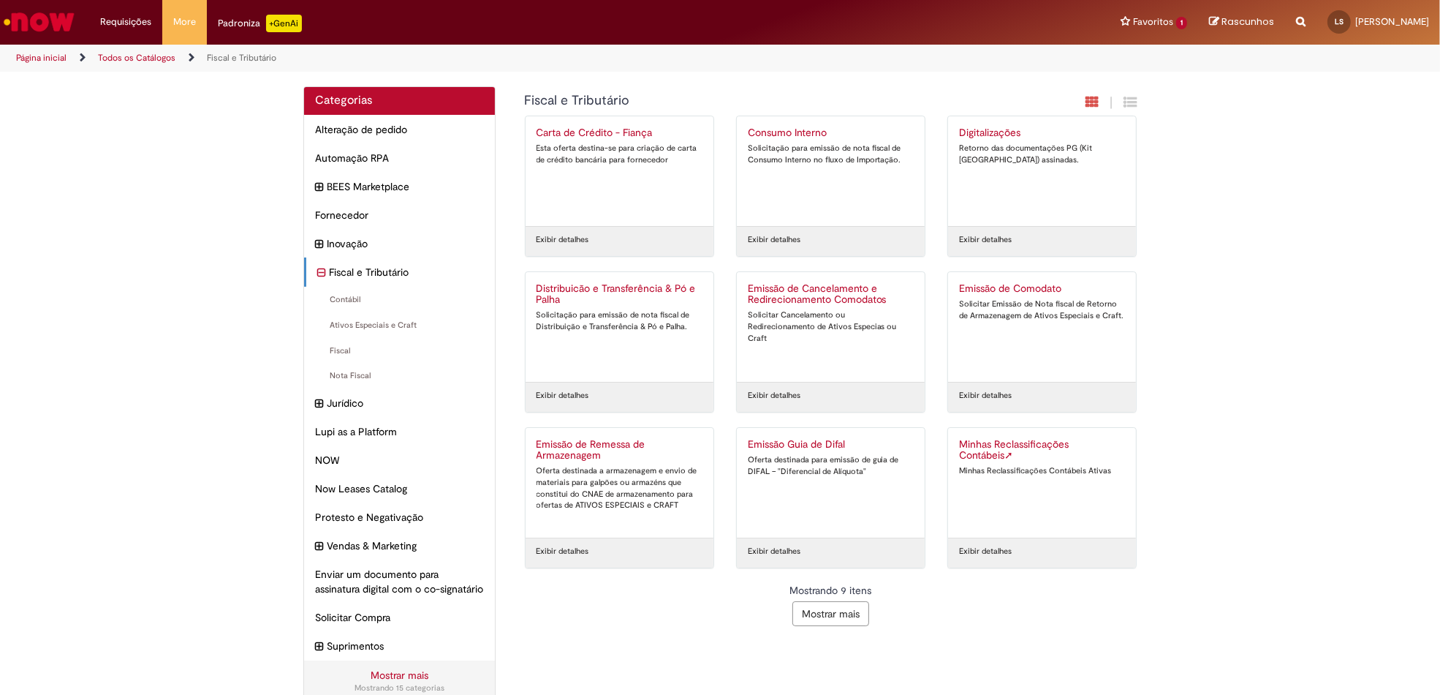
click at [832, 616] on button "Mostrar mais" at bounding box center [831, 613] width 77 height 25
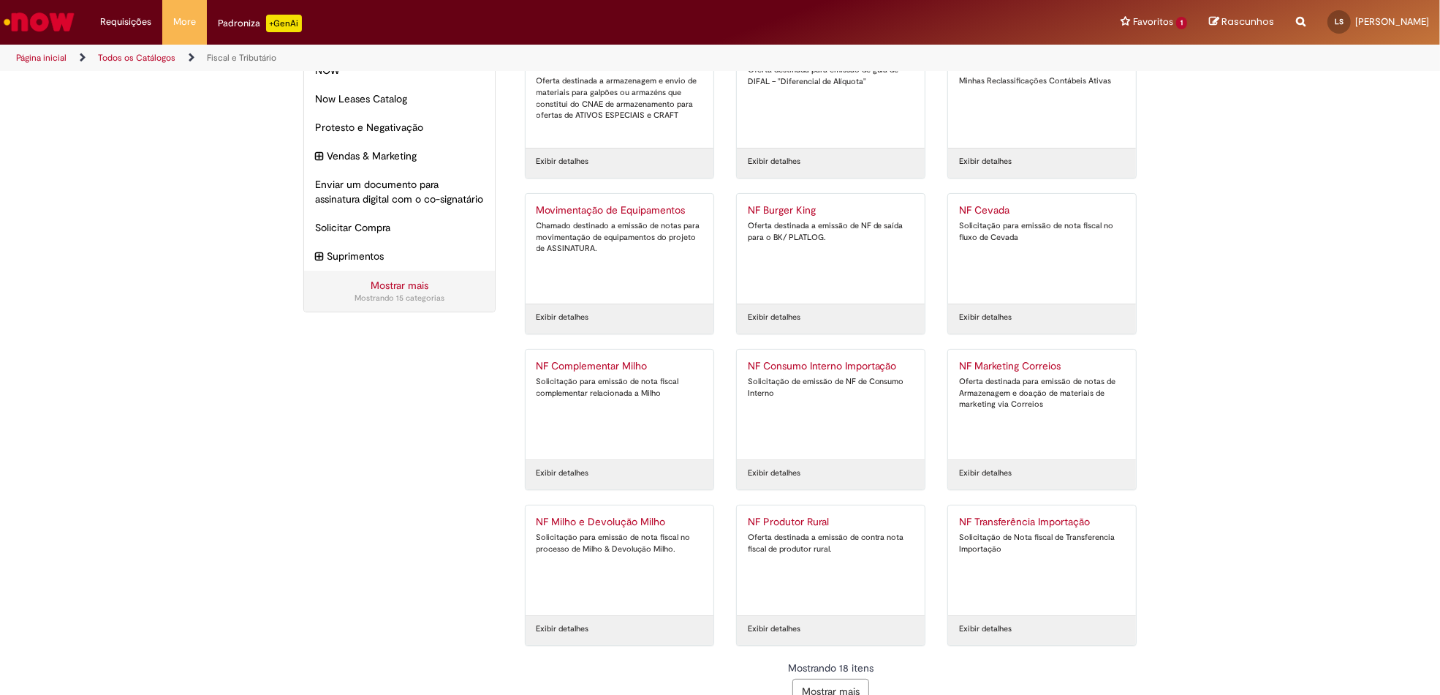
scroll to position [413, 0]
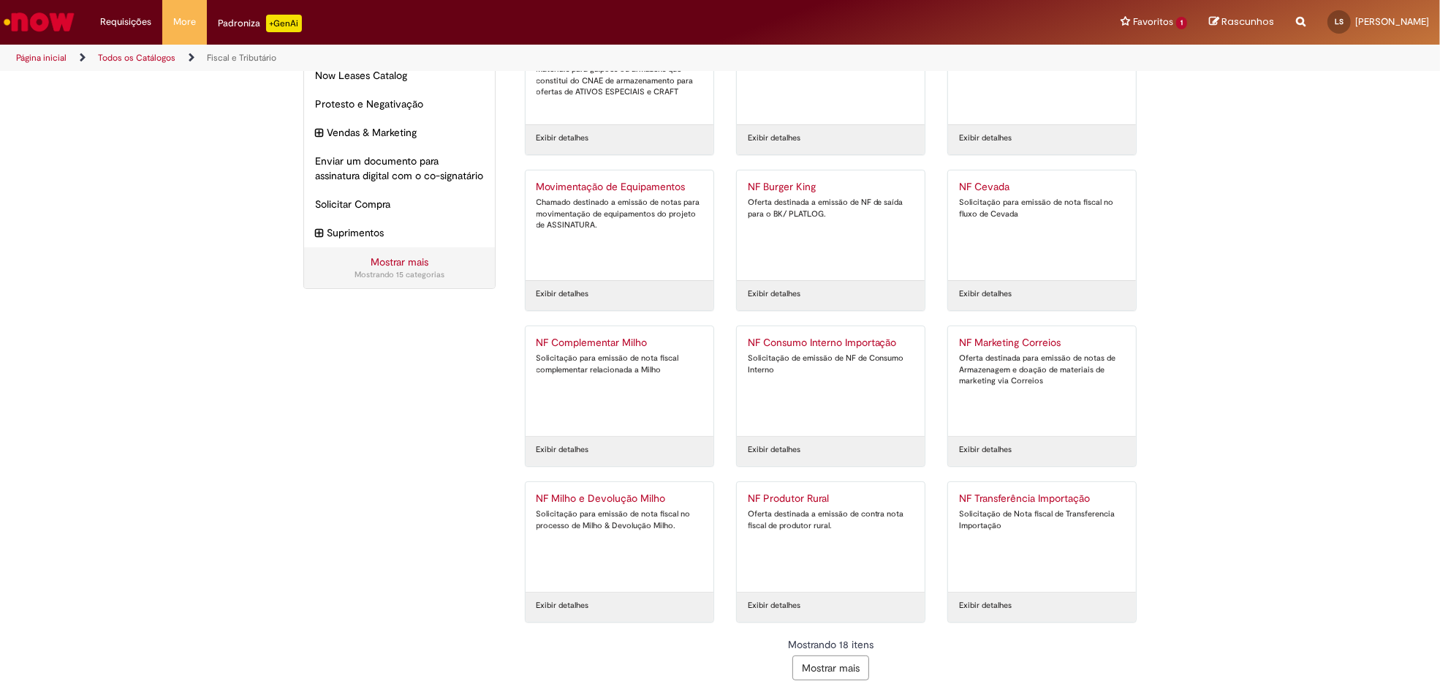
click at [817, 667] on button "Mostrar mais" at bounding box center [831, 667] width 77 height 25
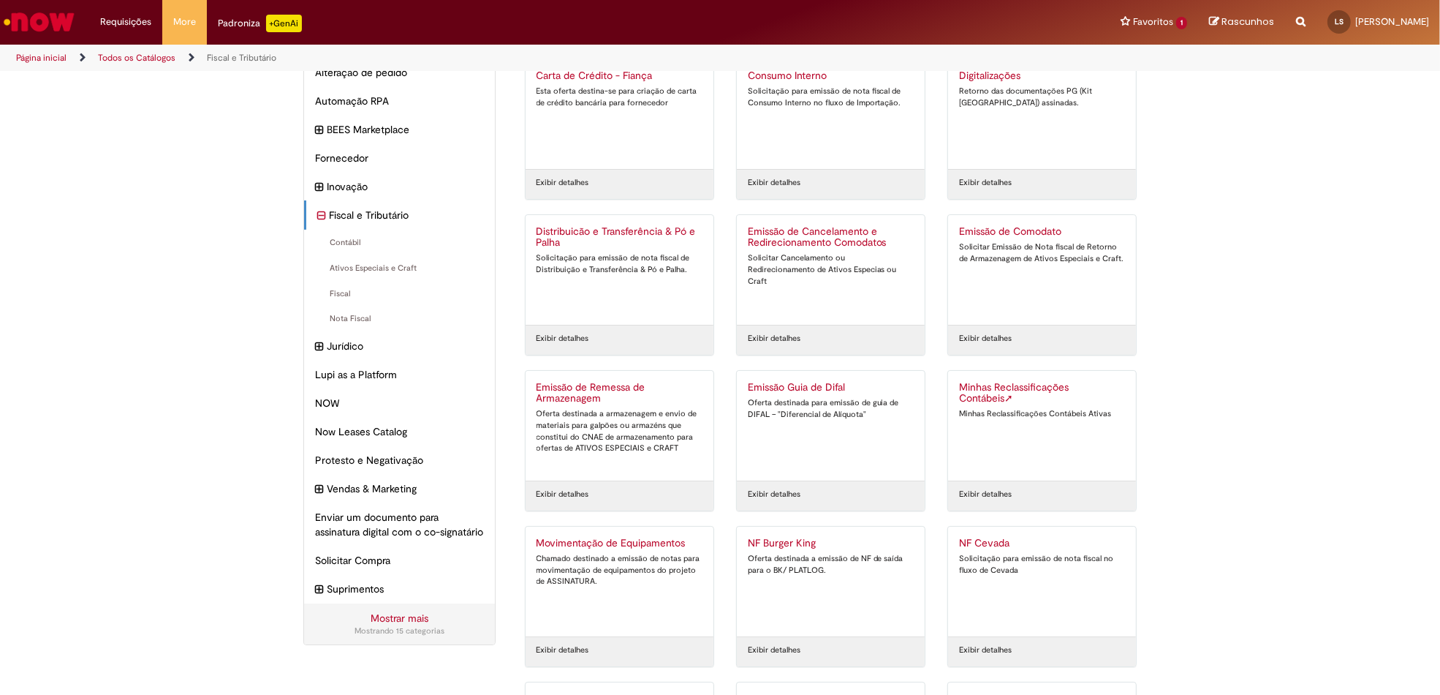
scroll to position [0, 0]
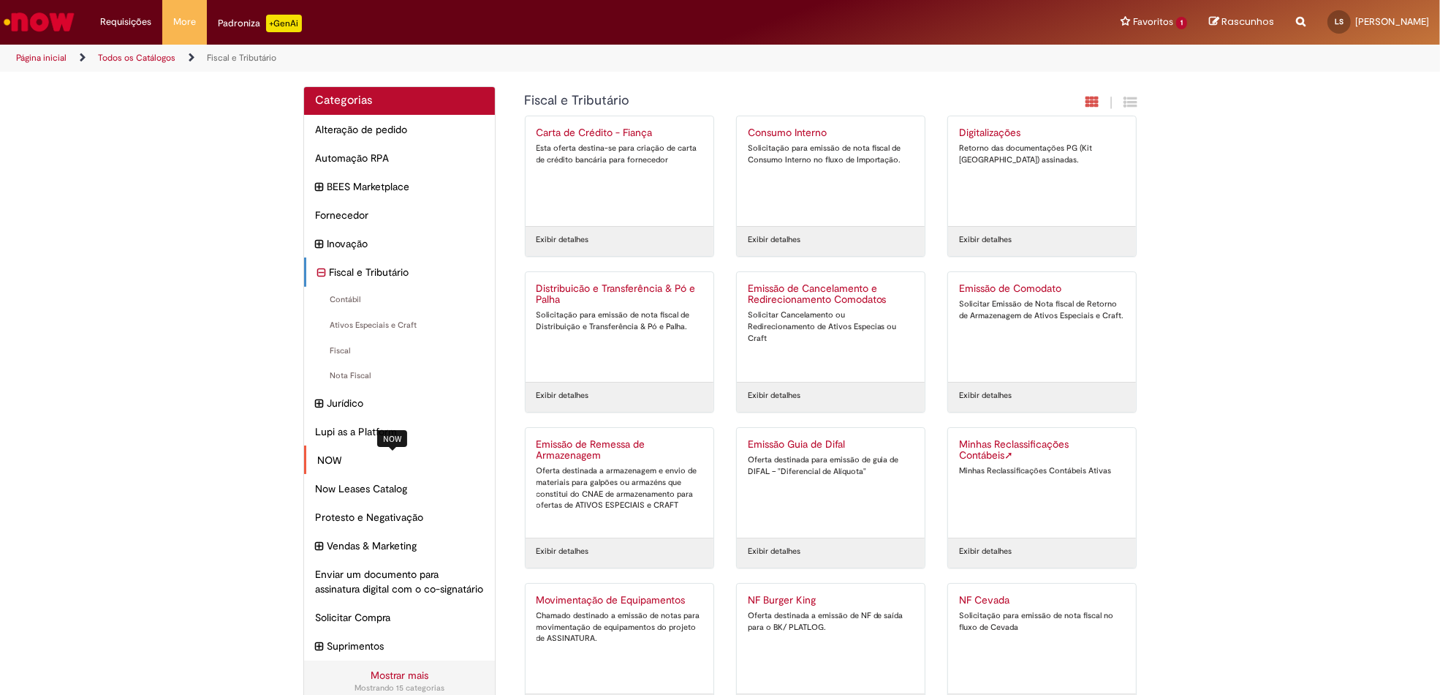
click at [372, 458] on span "NOW Itens" at bounding box center [400, 460] width 167 height 15
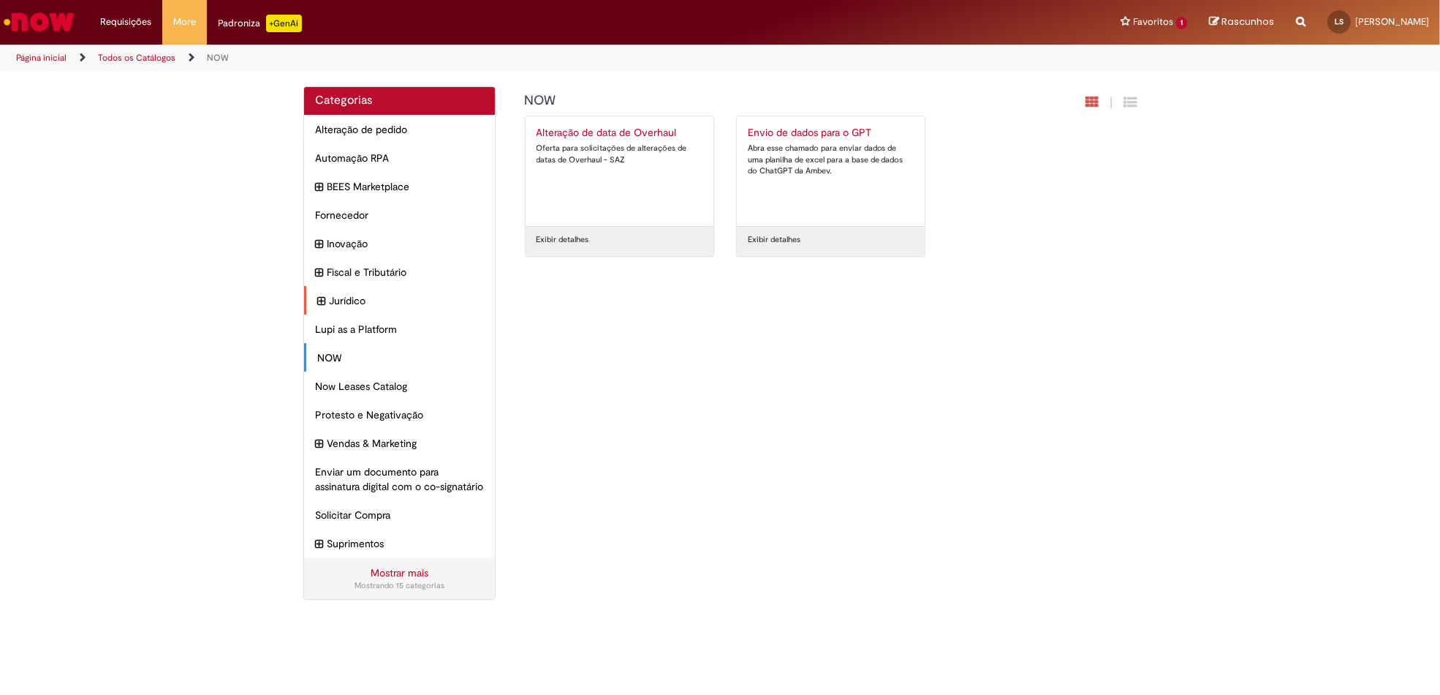
click at [324, 293] on icon "expandir categoria Jurídico" at bounding box center [321, 301] width 8 height 16
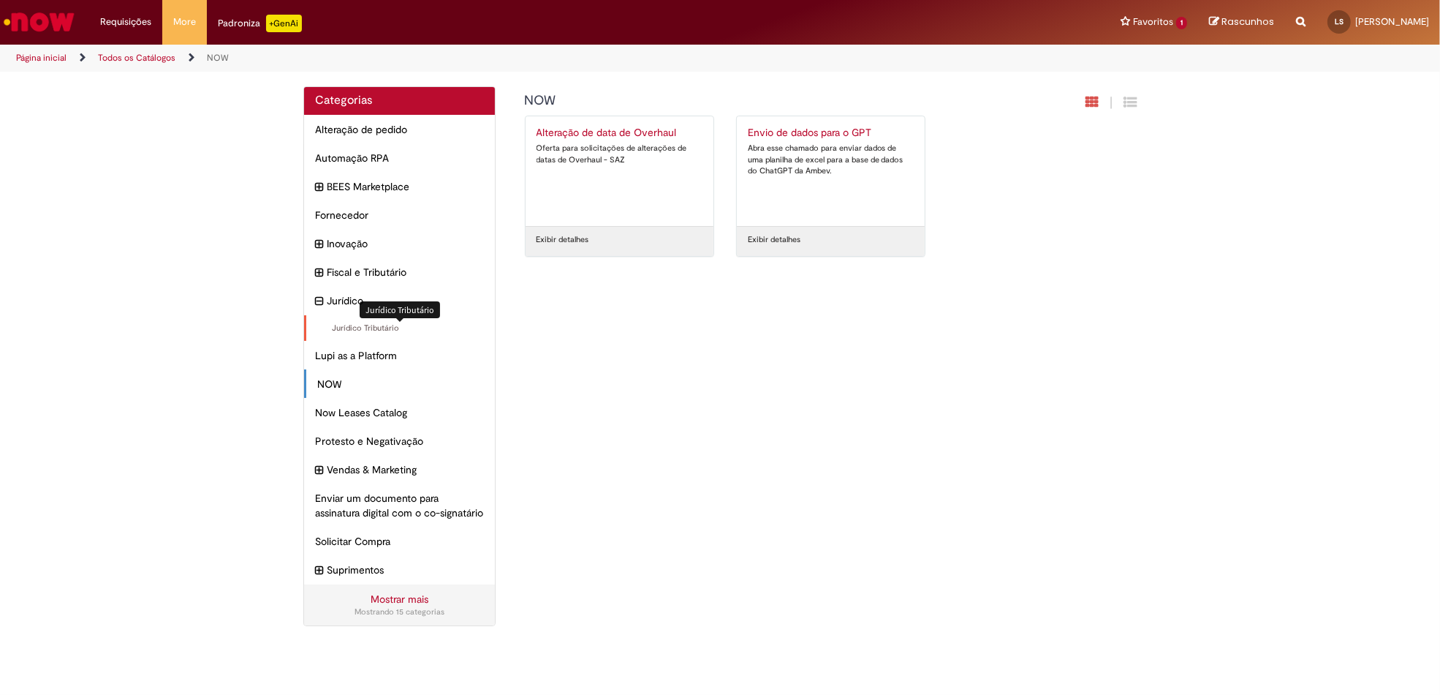
click at [410, 335] on div "Jurídico Tributário Itens" at bounding box center [399, 328] width 191 height 26
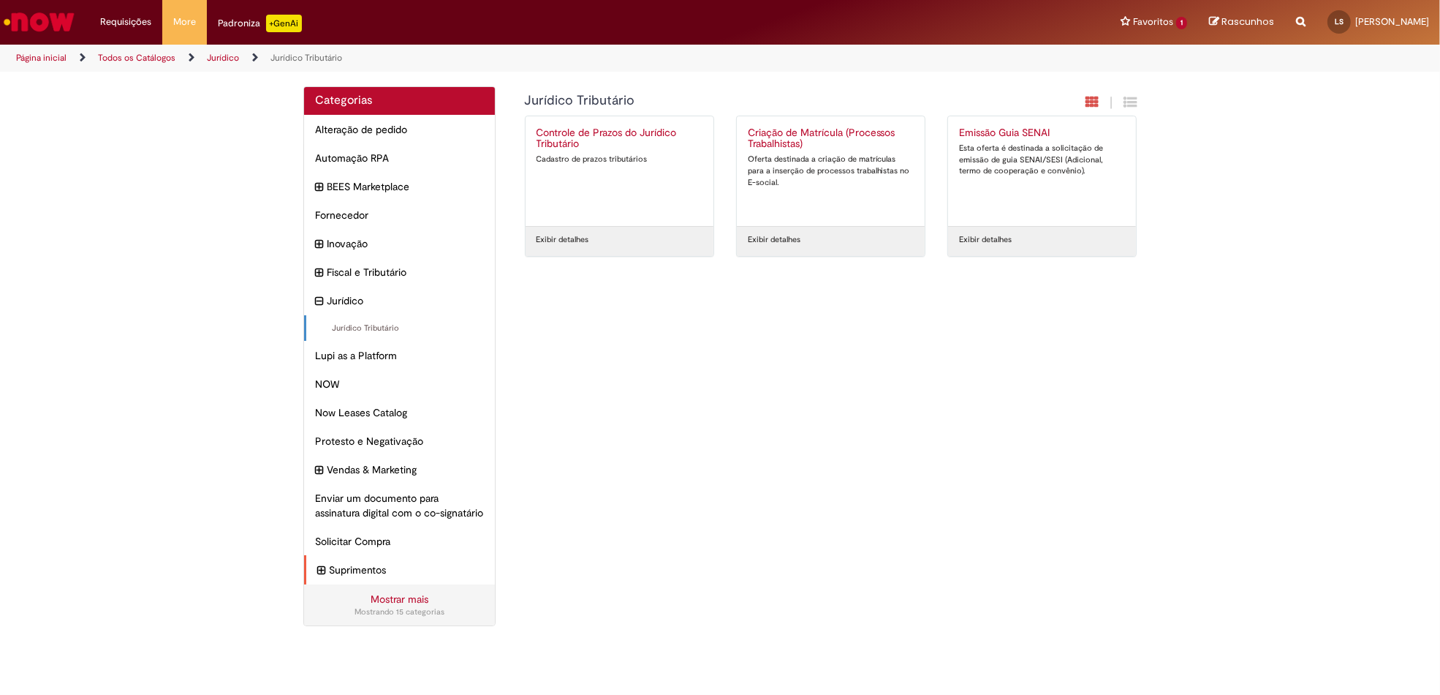
click at [360, 584] on div "Suprimentos Itens" at bounding box center [399, 569] width 191 height 29
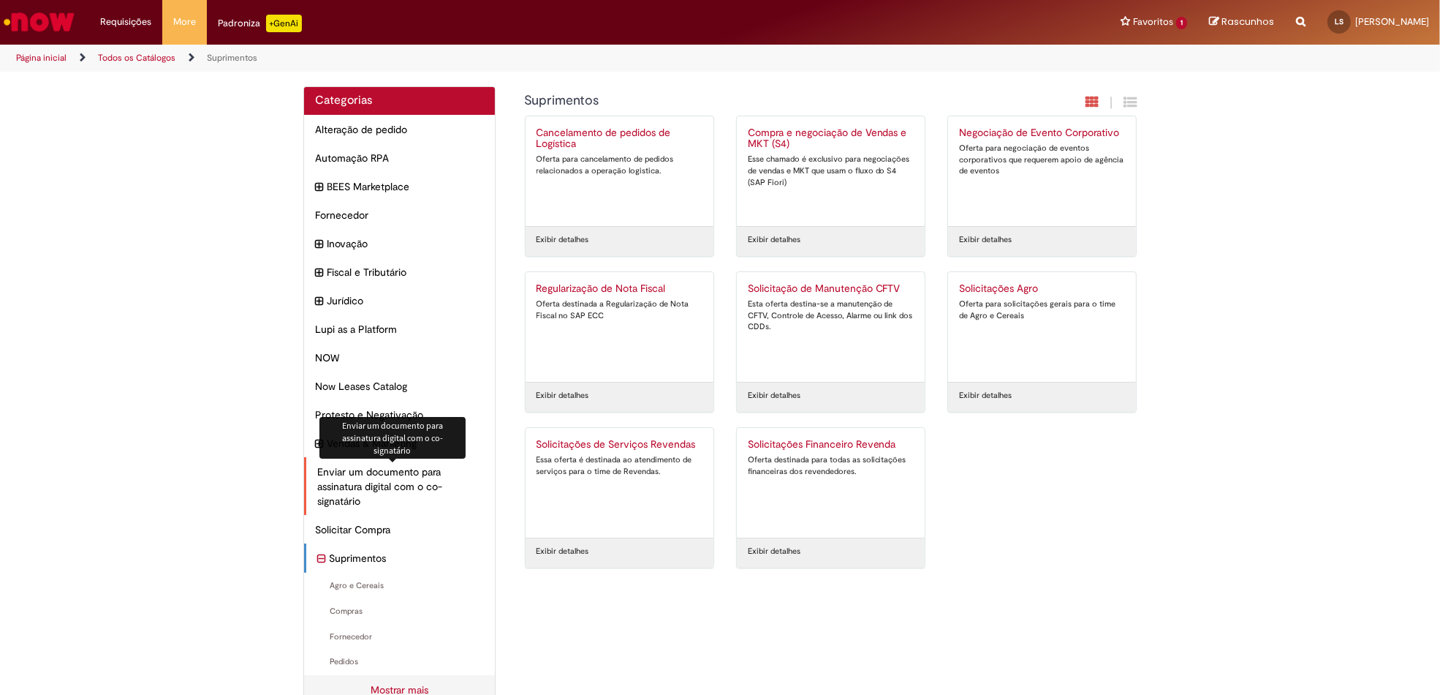
scroll to position [38, 0]
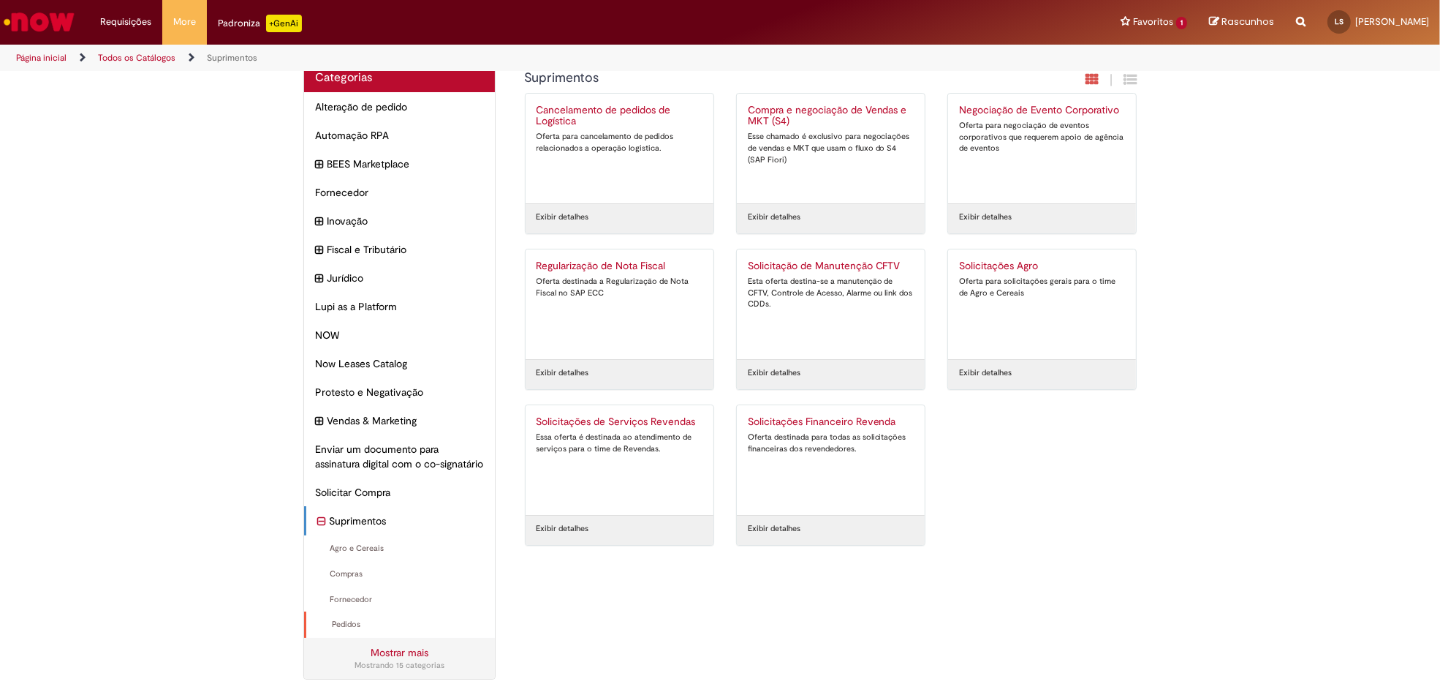
click at [333, 616] on div "Pedidos Itens" at bounding box center [399, 624] width 191 height 26
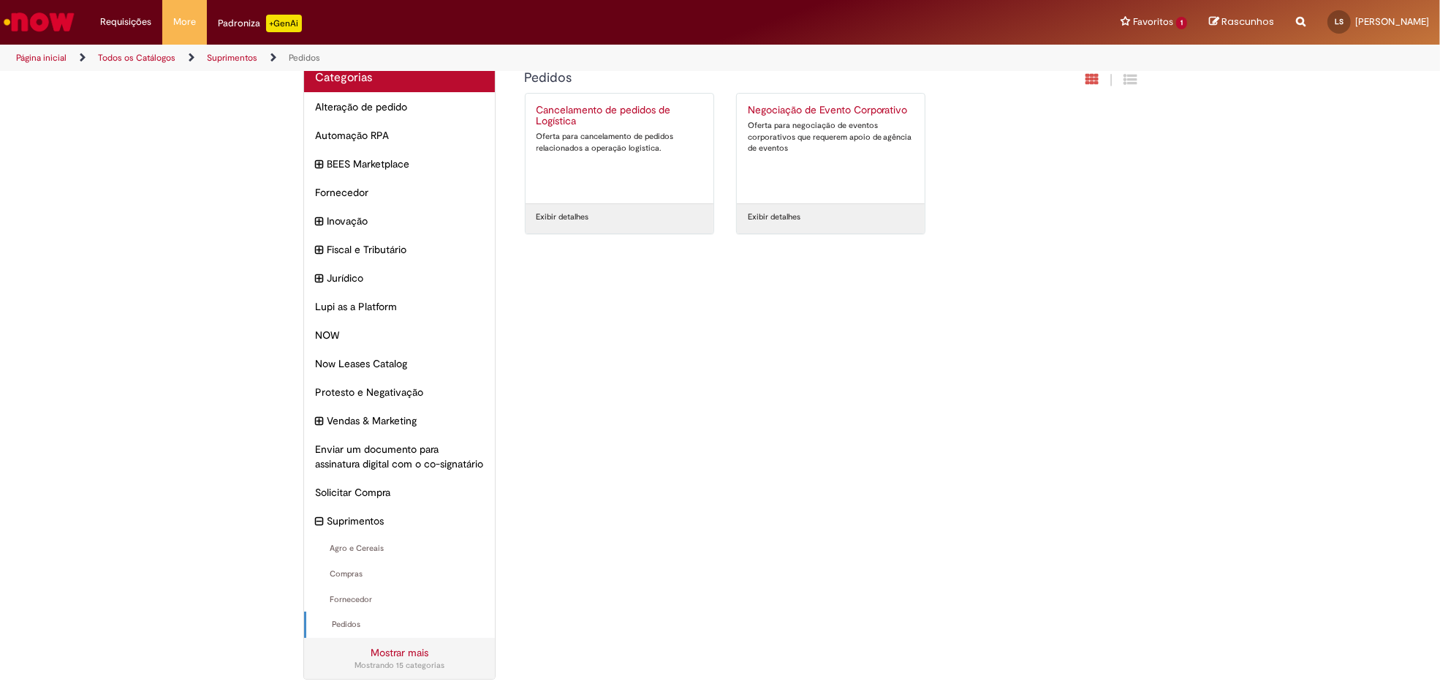
click at [373, 653] on link "Mostrar mais" at bounding box center [400, 652] width 58 height 13
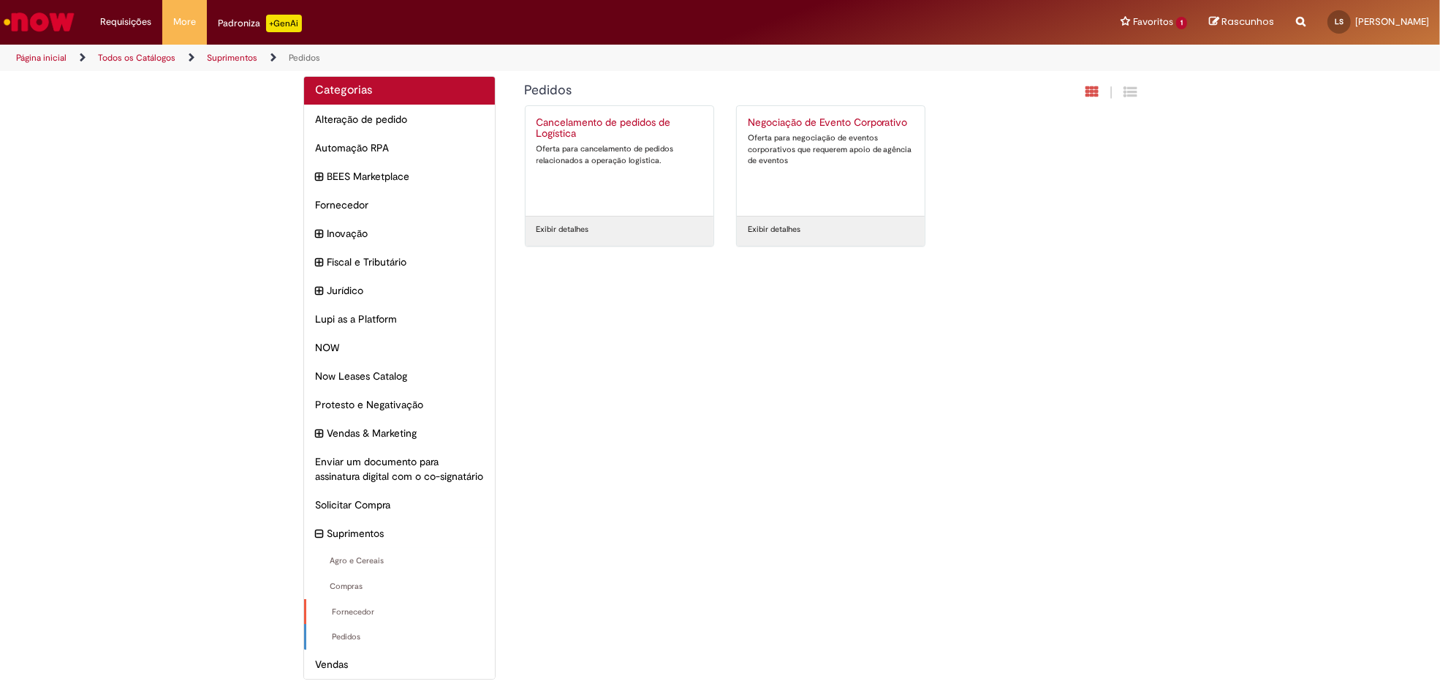
click at [343, 618] on div "Fornecedor Itens" at bounding box center [399, 612] width 191 height 26
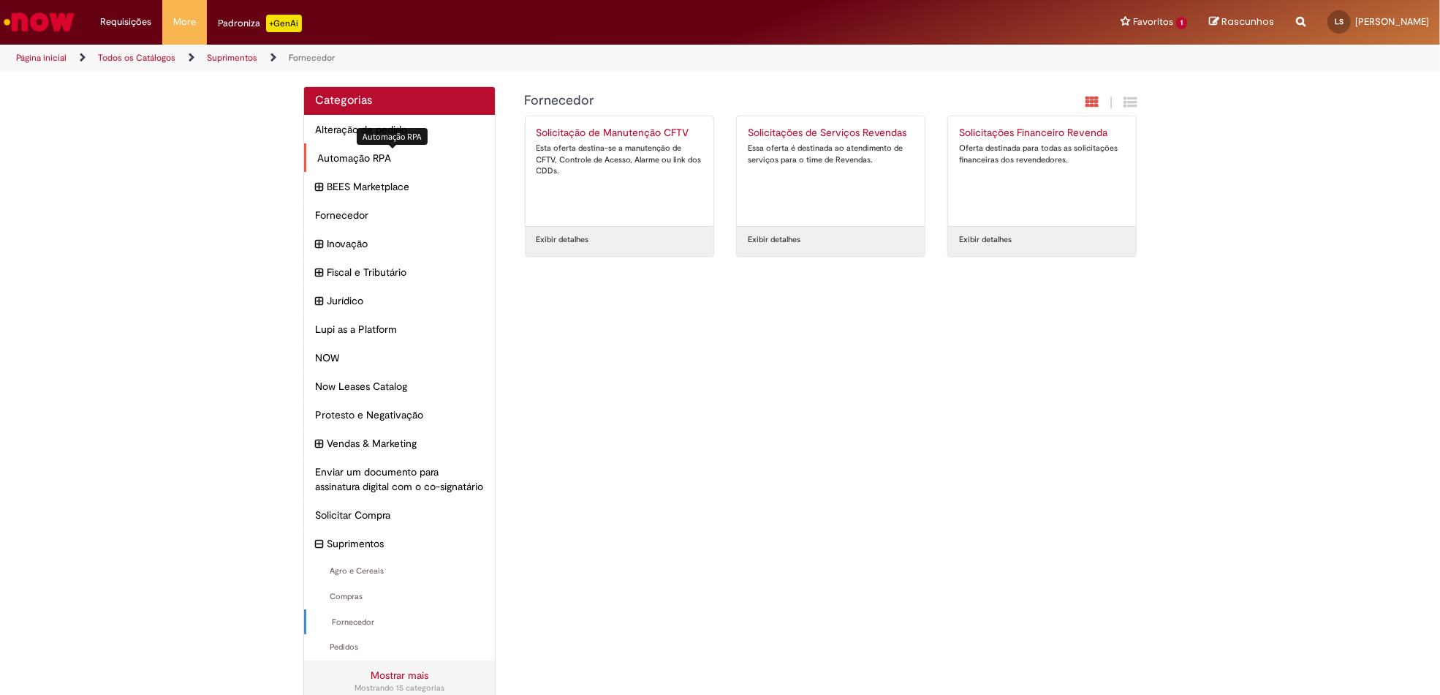
click at [368, 154] on span "Automação RPA Itens" at bounding box center [400, 158] width 167 height 15
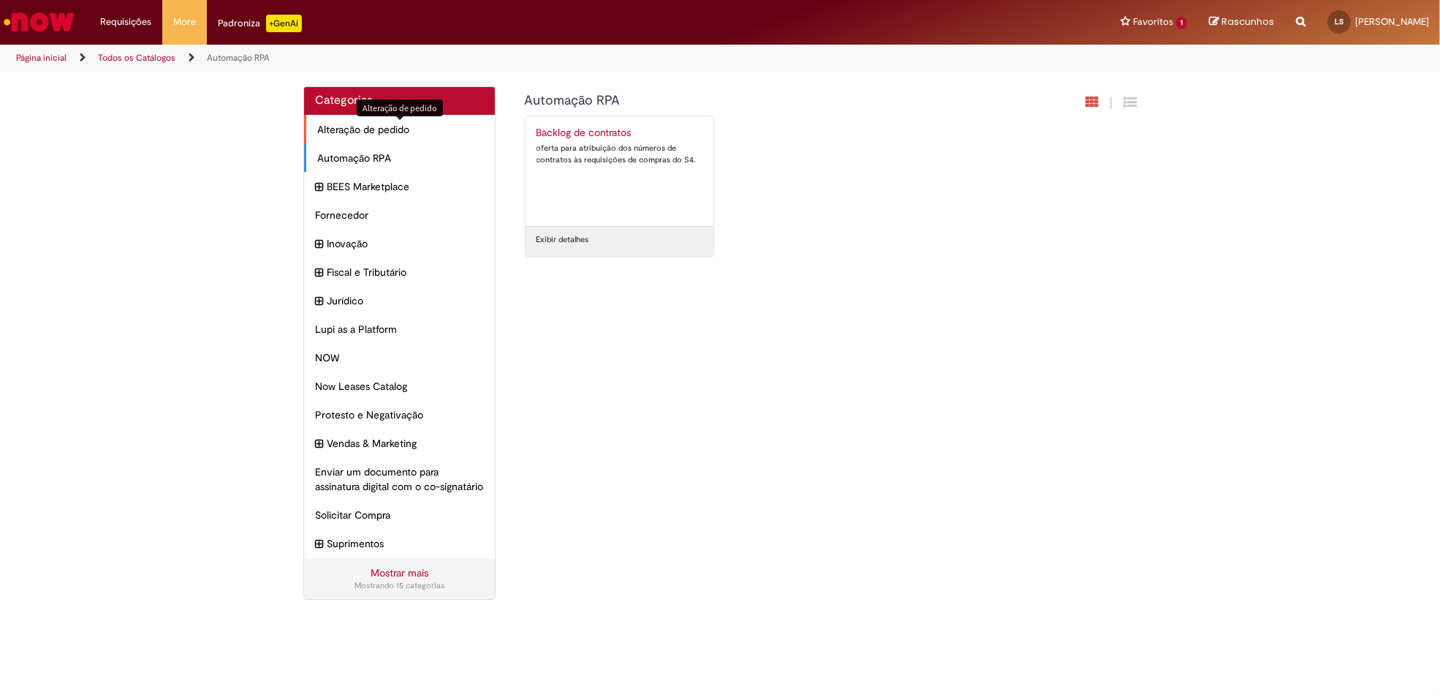
click at [385, 123] on span "Alteração de pedido Itens" at bounding box center [400, 129] width 167 height 15
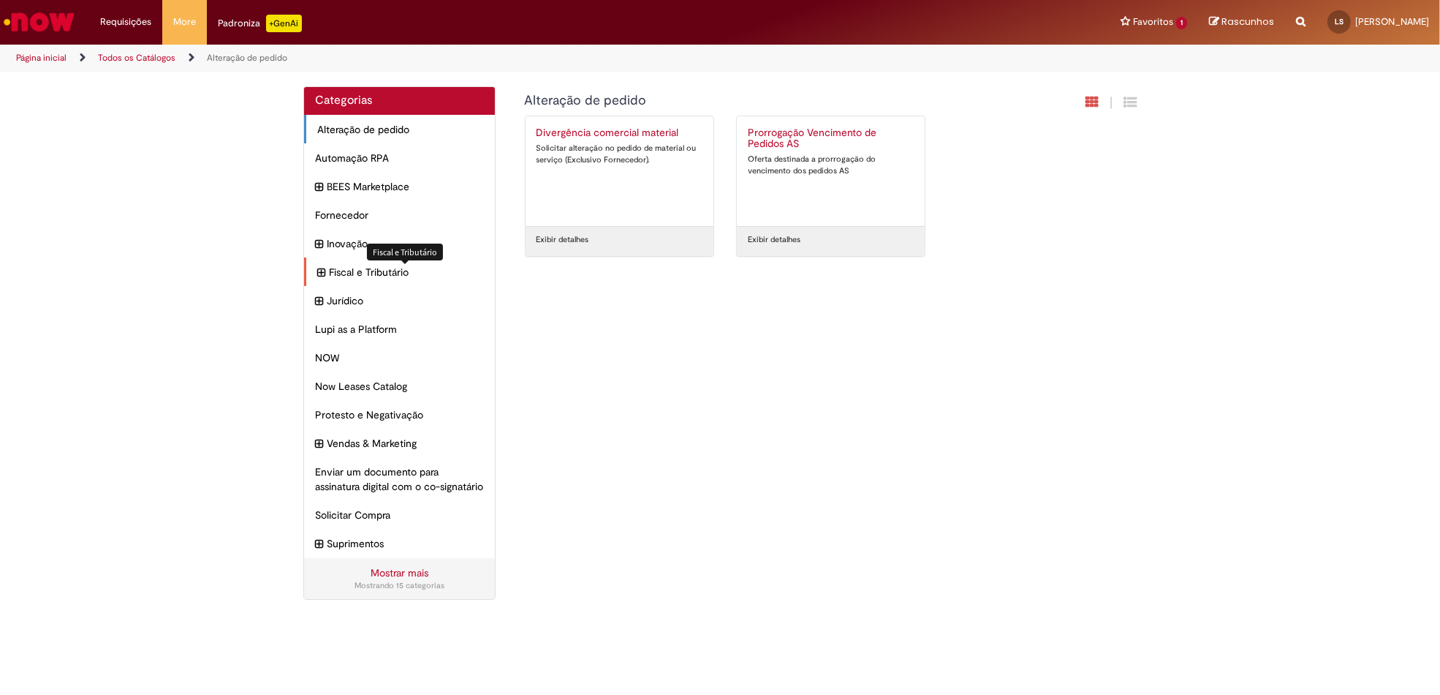
click at [373, 270] on span "Fiscal e Tributário Itens" at bounding box center [406, 272] width 155 height 15
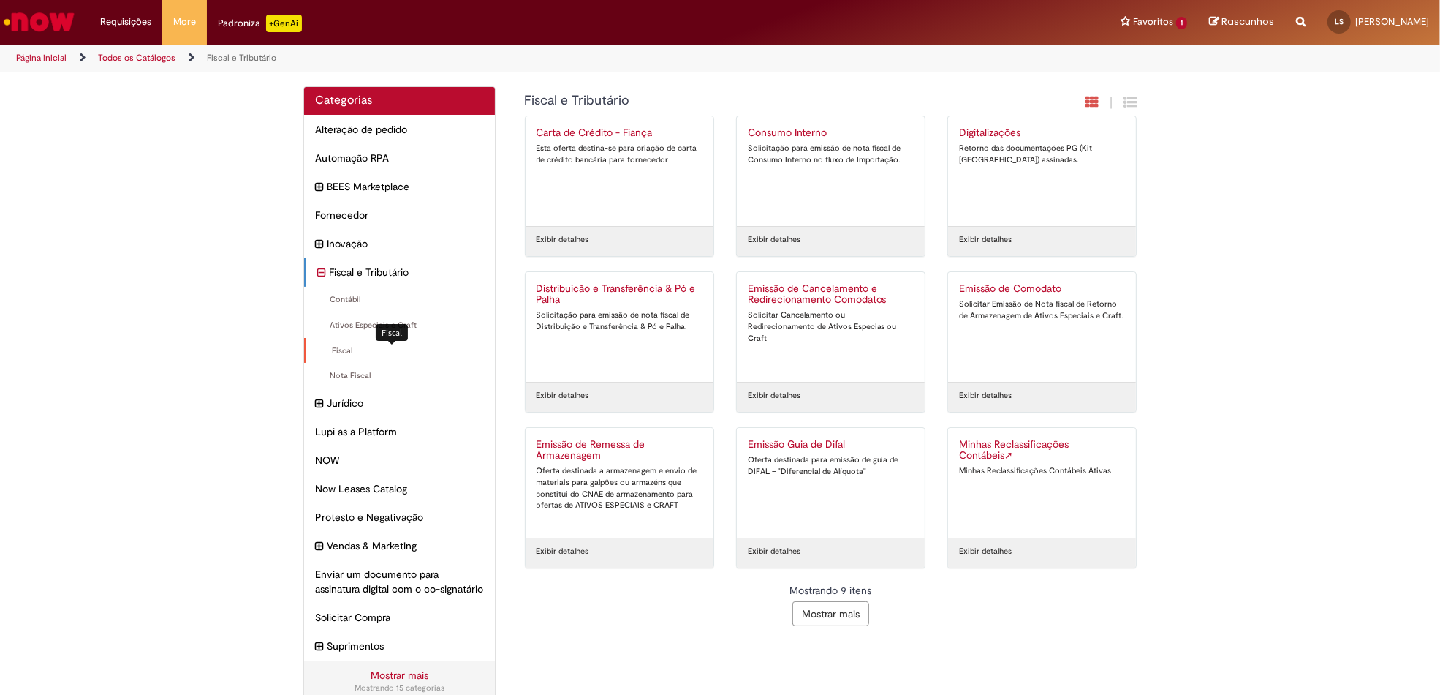
click at [342, 351] on span "Fiscal Itens" at bounding box center [400, 351] width 167 height 12
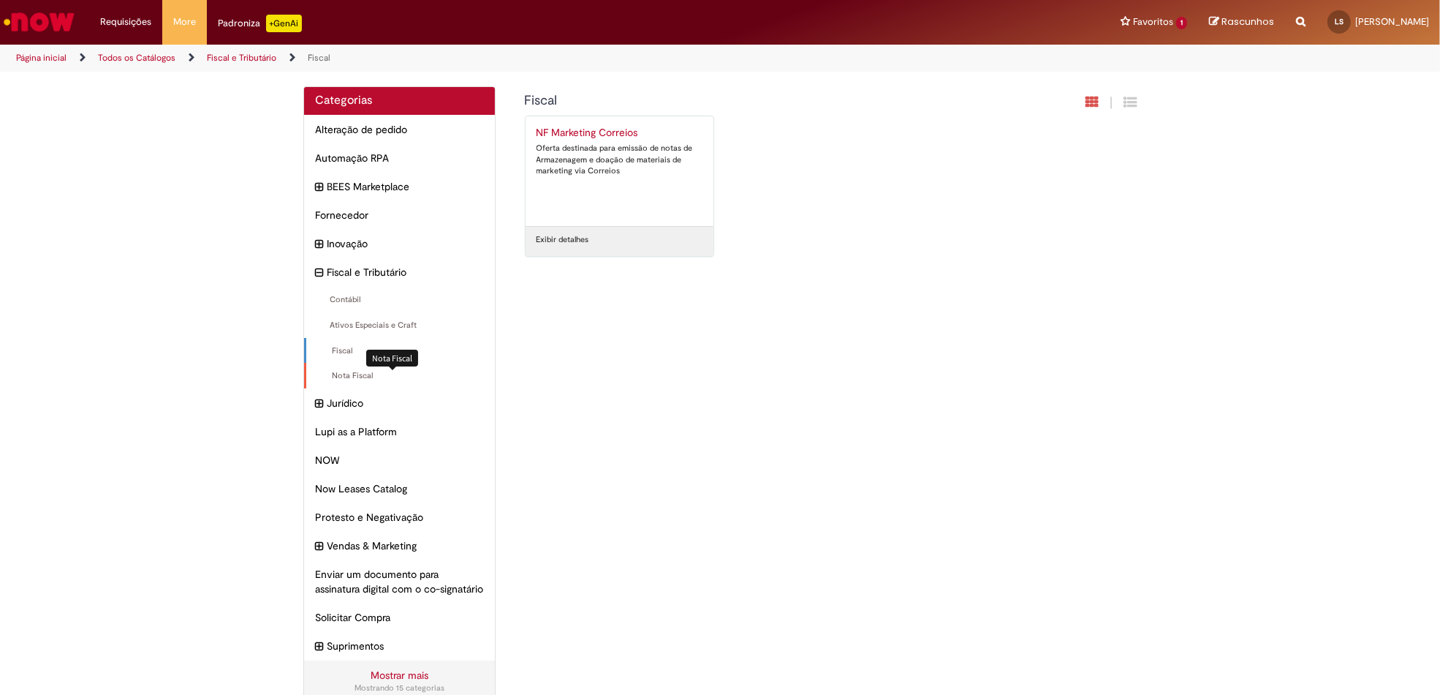
click at [343, 378] on span "Nota Fiscal Itens" at bounding box center [400, 376] width 167 height 12
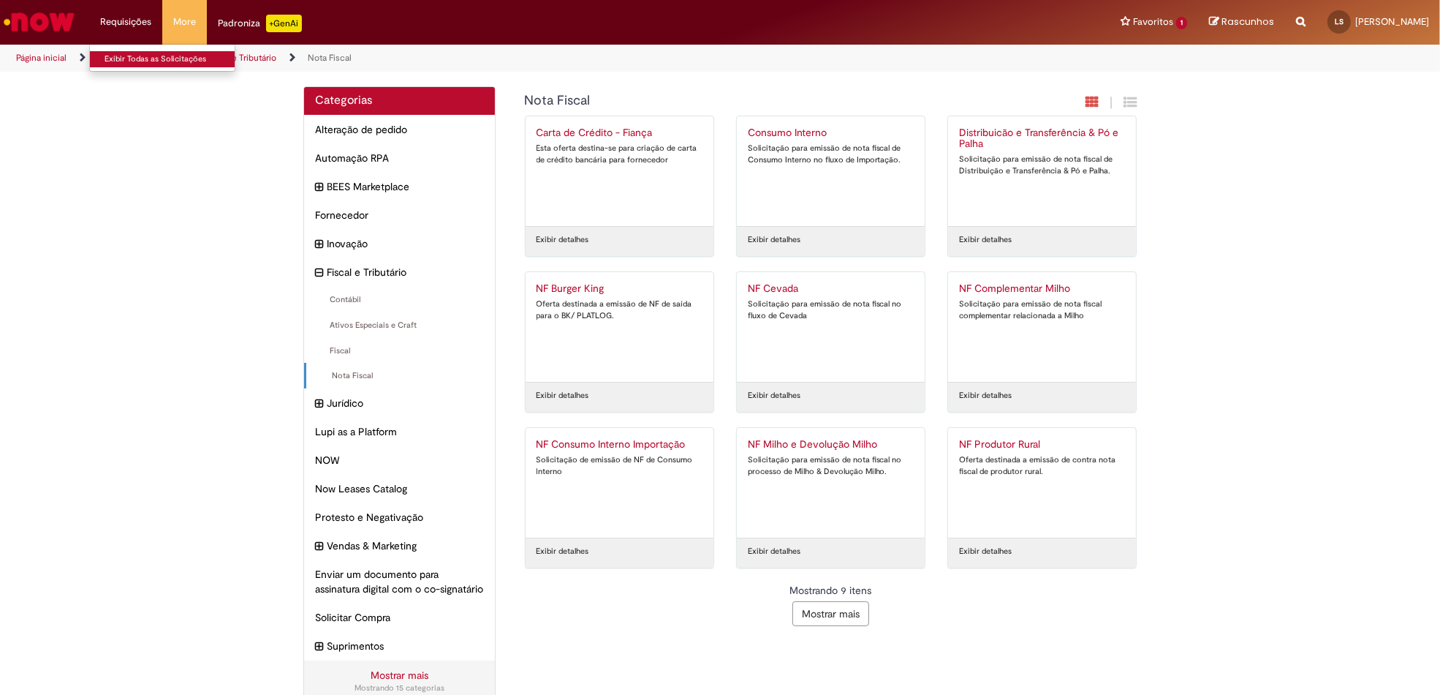
click at [119, 58] on link "Exibir Todas as Solicitações" at bounding box center [170, 59] width 161 height 16
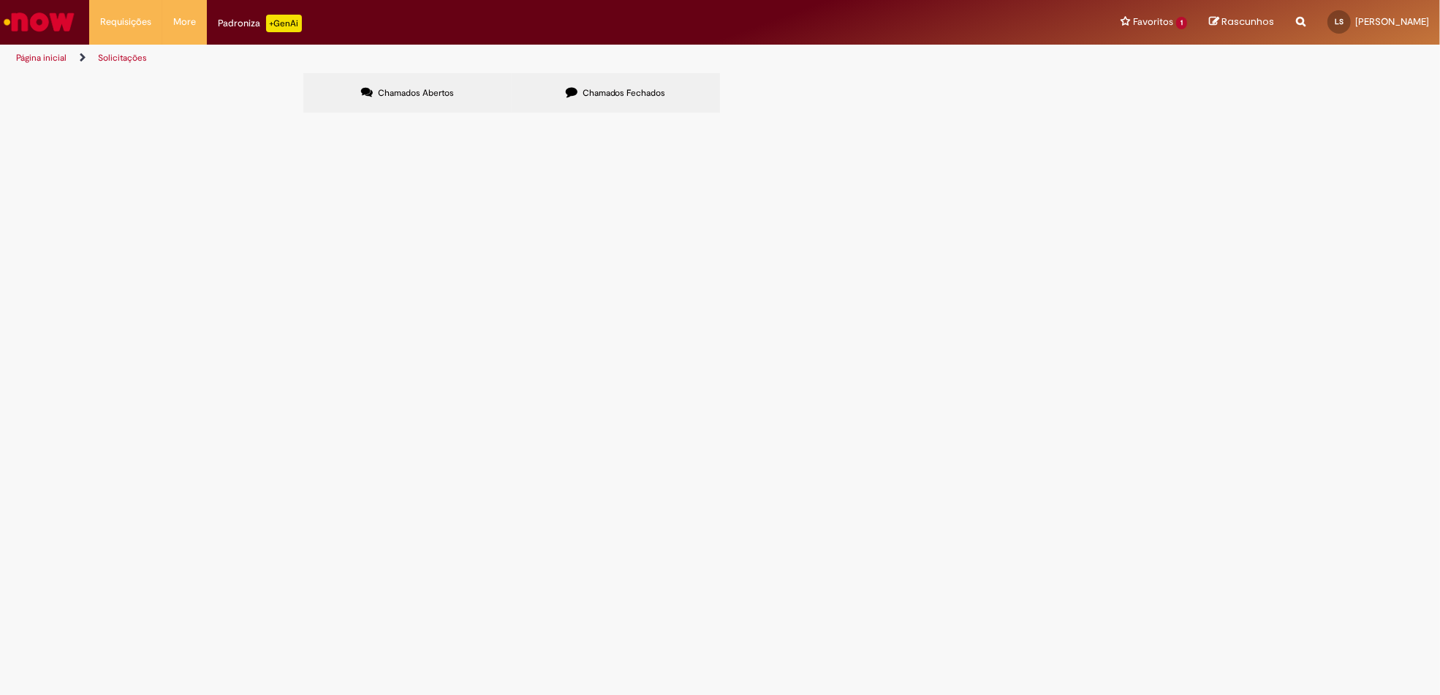
click at [561, 89] on label "Chamados Fechados" at bounding box center [616, 92] width 208 height 39
click at [0, 0] on td "Necessária comprovação da veracidade da compra e venda efetuada, para verificaç…" at bounding box center [0, 0] width 0 height 0
click at [0, 0] on span "R10557862" at bounding box center [0, 0] width 0 height 0
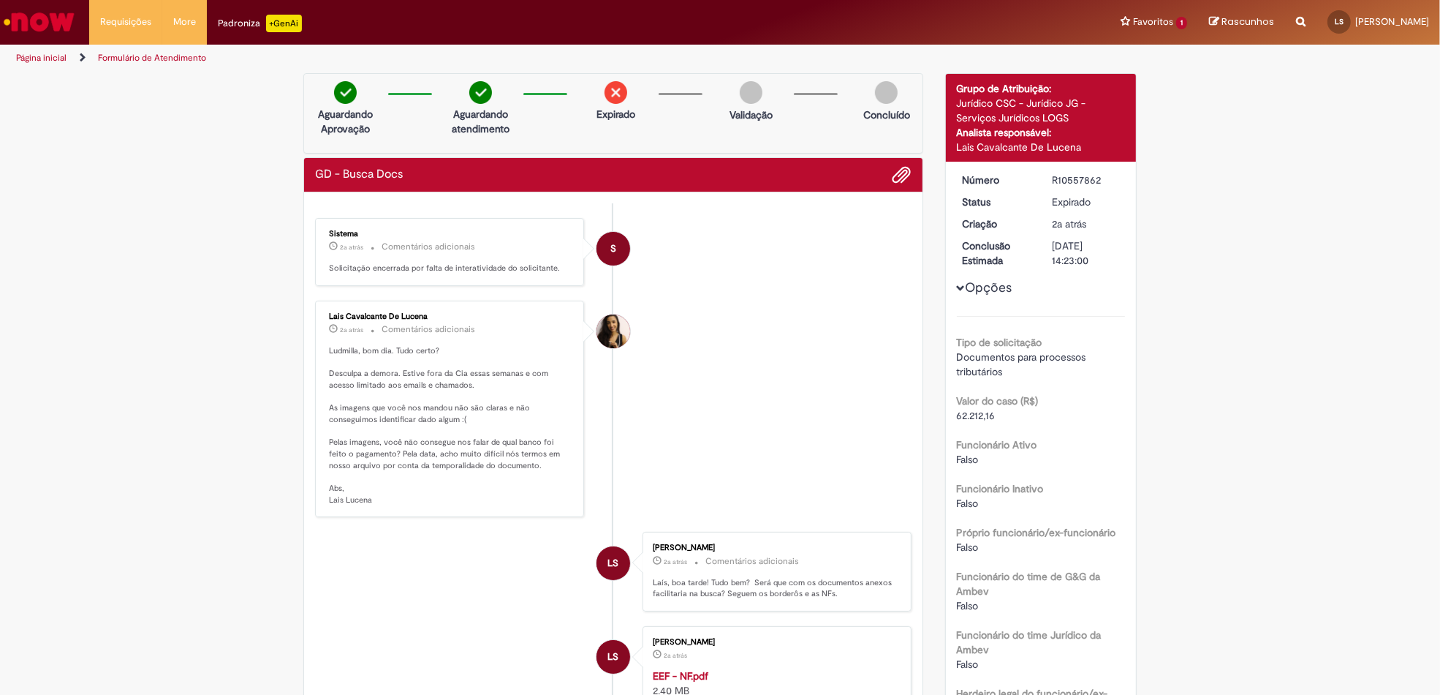
drag, startPoint x: 1068, startPoint y: 116, endPoint x: 929, endPoint y: 118, distance: 138.9
click at [934, 118] on div "Detalhes do tíquete Grupo de Atribuição: Jurídico CSC - Jurídico JG - Serviços …" at bounding box center [1041, 615] width 214 height 1084
click at [190, 20] on li "More Solicitar Compra" at bounding box center [184, 22] width 45 height 44
click at [8, 13] on img "Ir para a Homepage" at bounding box center [38, 21] width 75 height 29
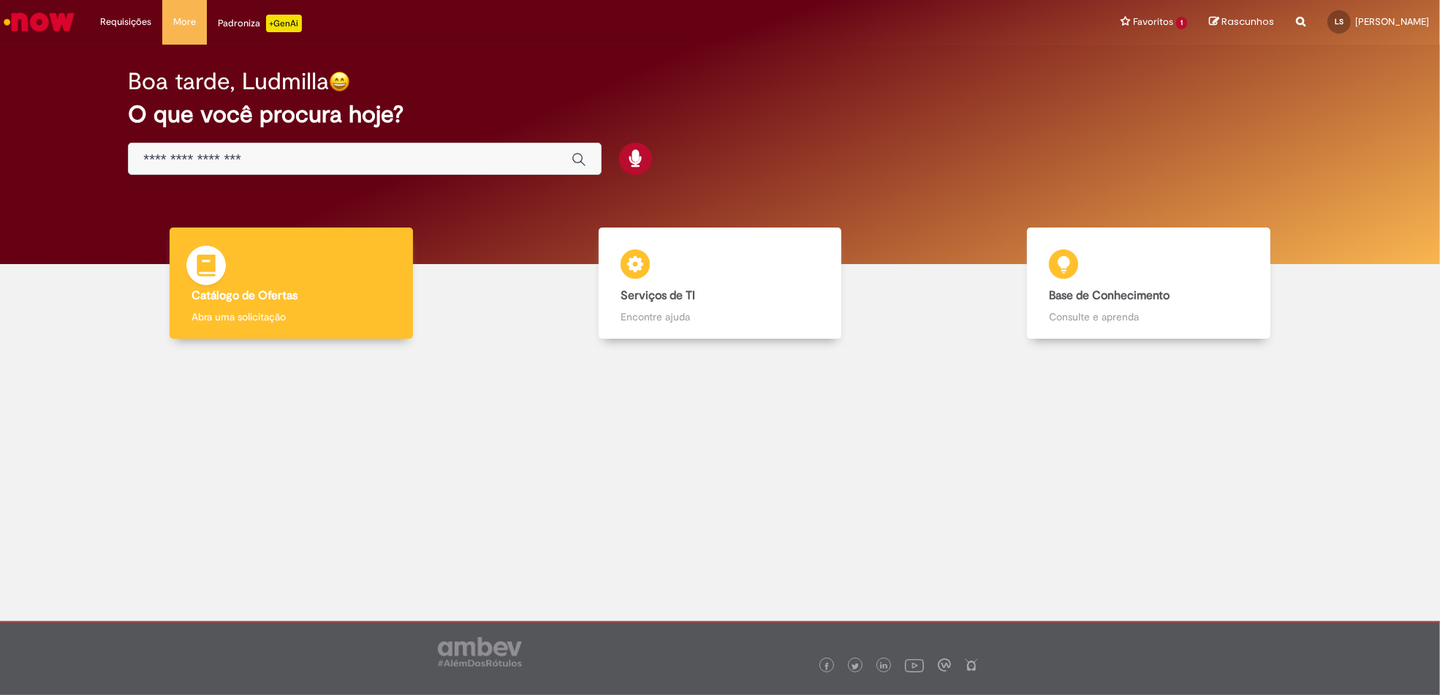
click at [301, 281] on div "Catálogo de Ofertas Catálogo de Ofertas Abra uma solicitação" at bounding box center [291, 283] width 243 height 112
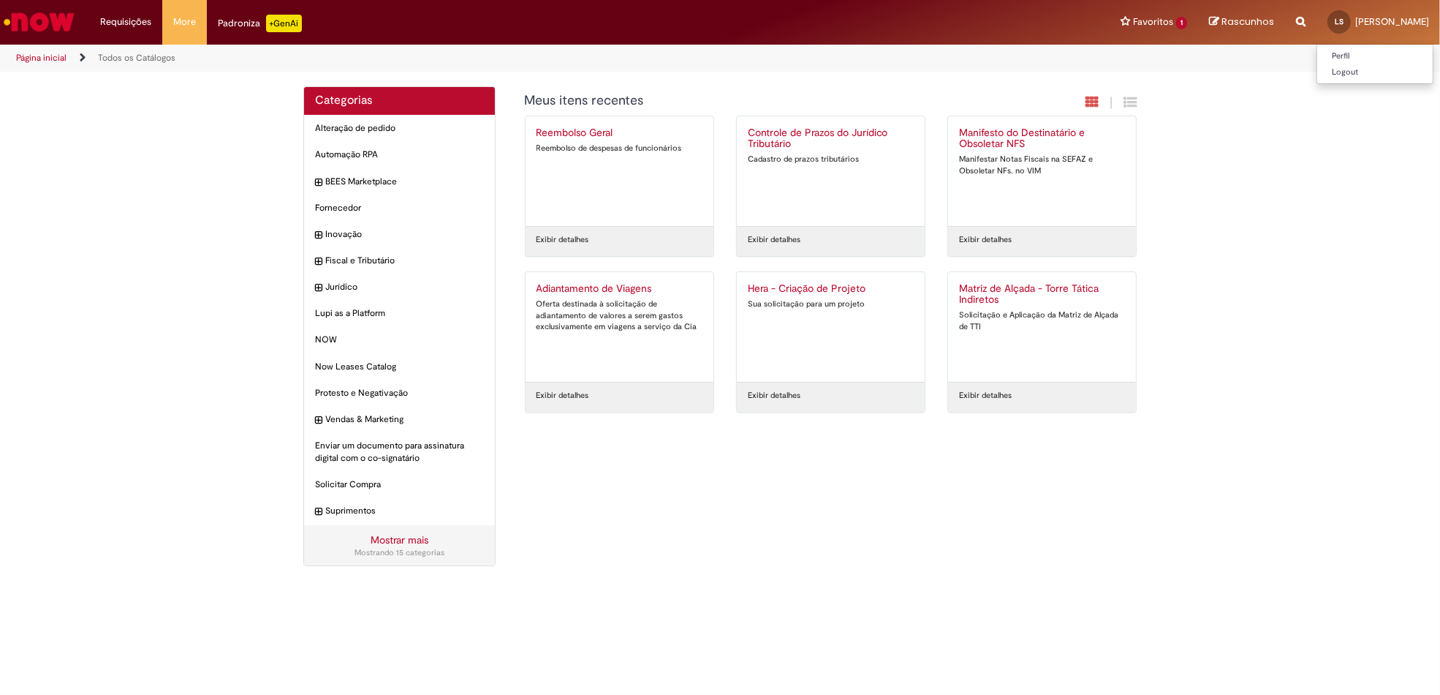
click at [1351, 29] on div "LS" at bounding box center [1339, 21] width 23 height 23
